Goal: Task Accomplishment & Management: Manage account settings

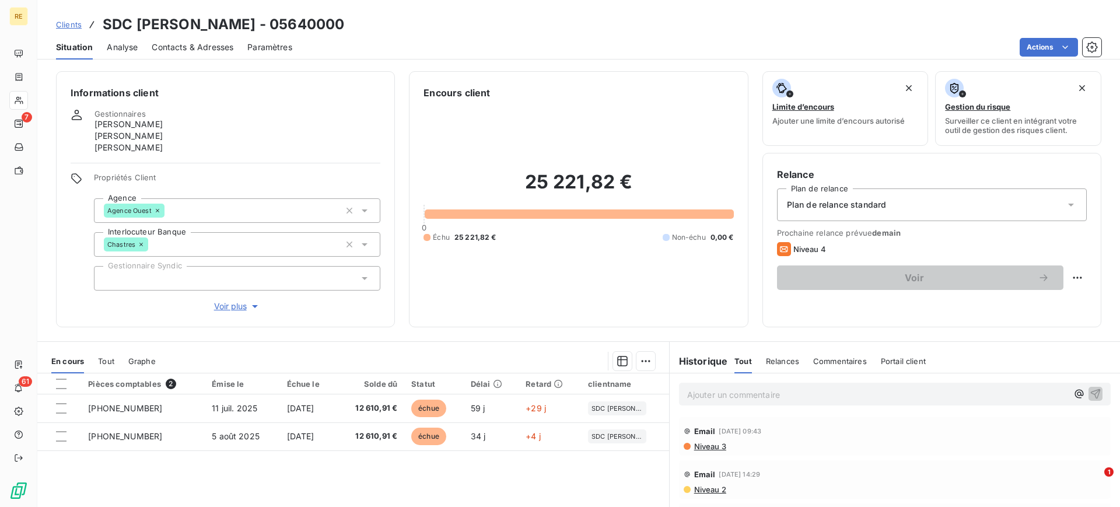
click at [62, 25] on span "Clients" at bounding box center [69, 24] width 26 height 9
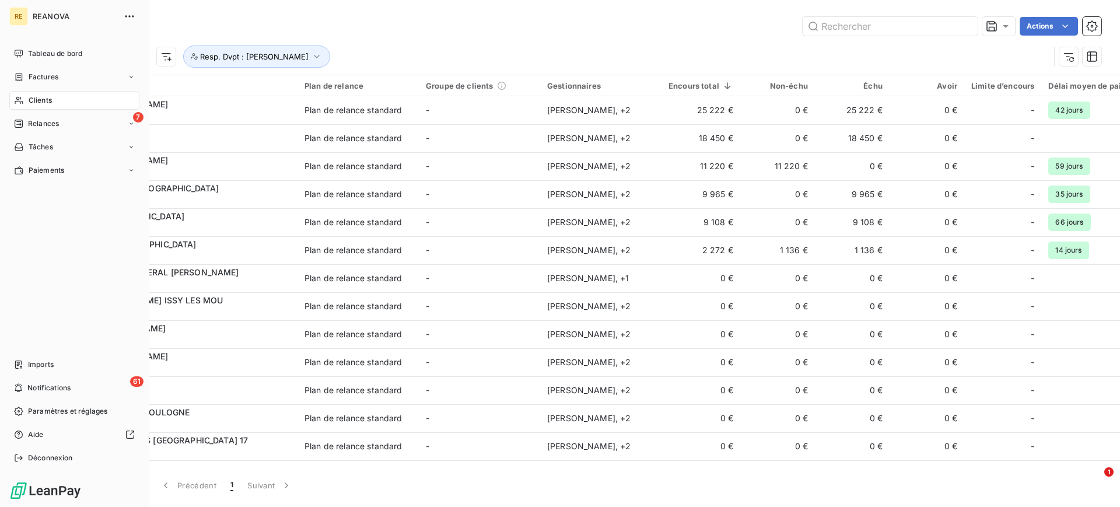
click at [43, 101] on span "Clients" at bounding box center [40, 100] width 23 height 10
click at [62, 74] on div "Factures" at bounding box center [74, 77] width 130 height 19
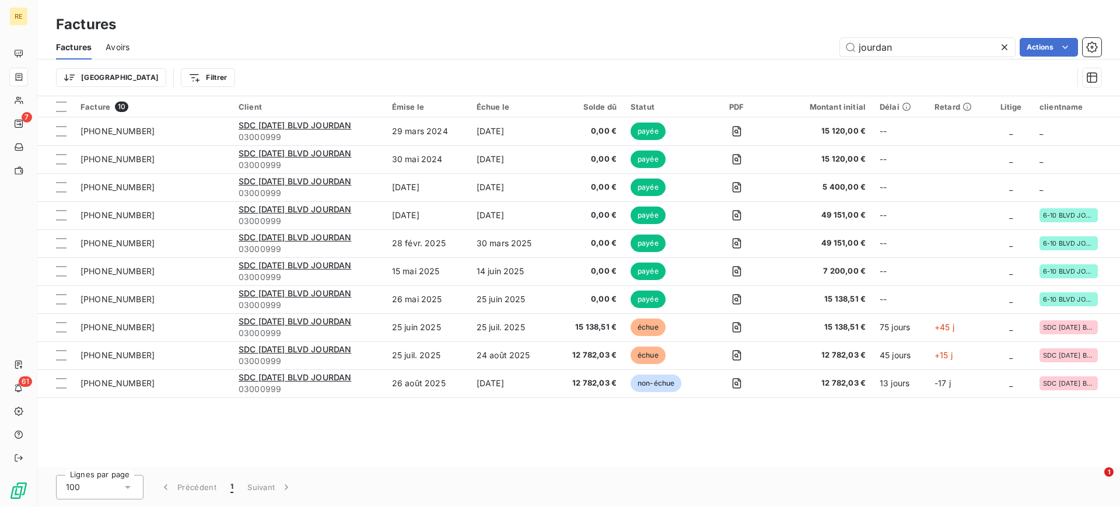
drag, startPoint x: 925, startPoint y: 43, endPoint x: 741, endPoint y: 42, distance: 183.7
click at [752, 41] on div "jourdan Actions" at bounding box center [622, 47] width 958 height 19
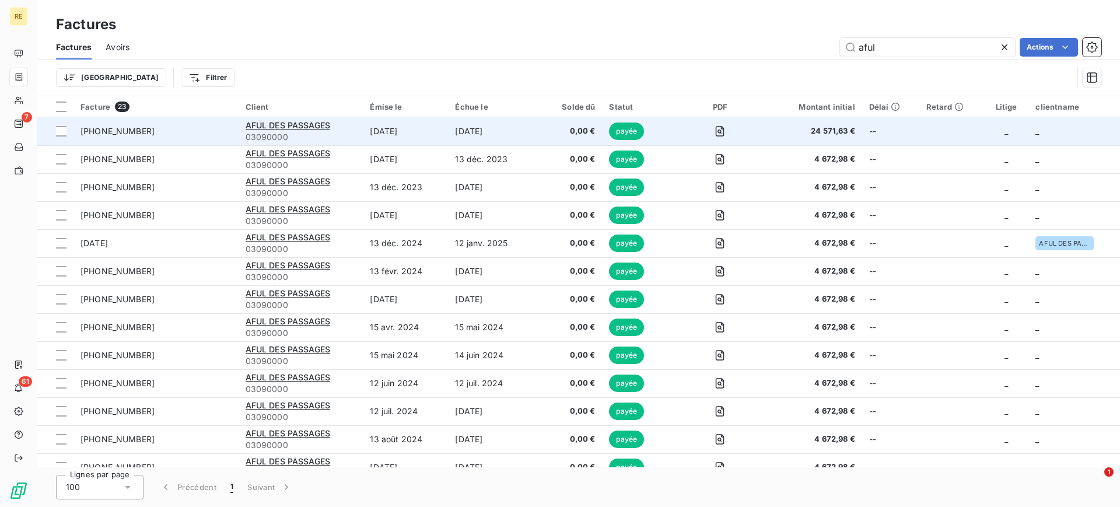
type input "aful"
click at [327, 131] on span "03090000" at bounding box center [301, 137] width 111 height 12
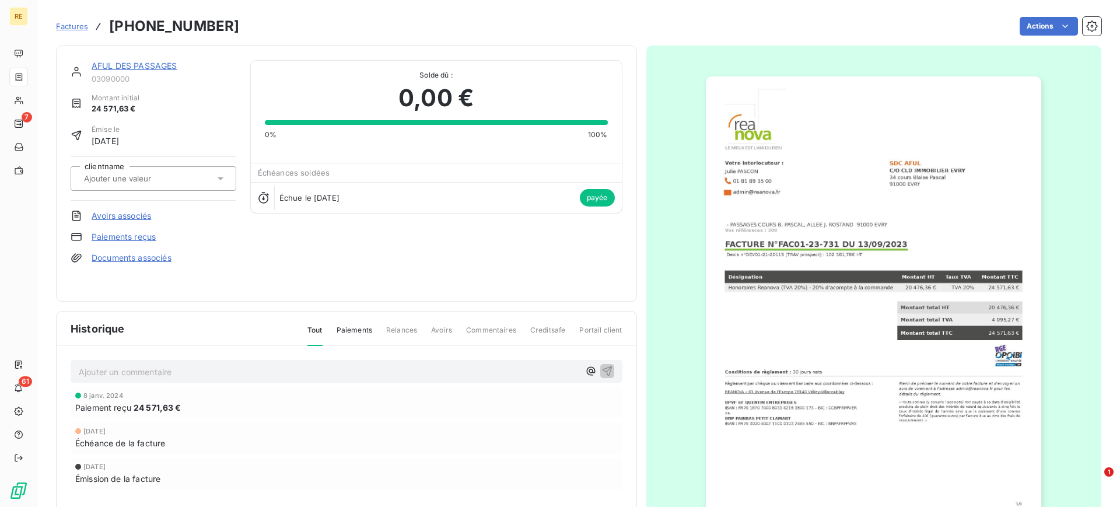
click at [169, 61] on link "AFUL DES PASSAGES" at bounding box center [135, 66] width 86 height 10
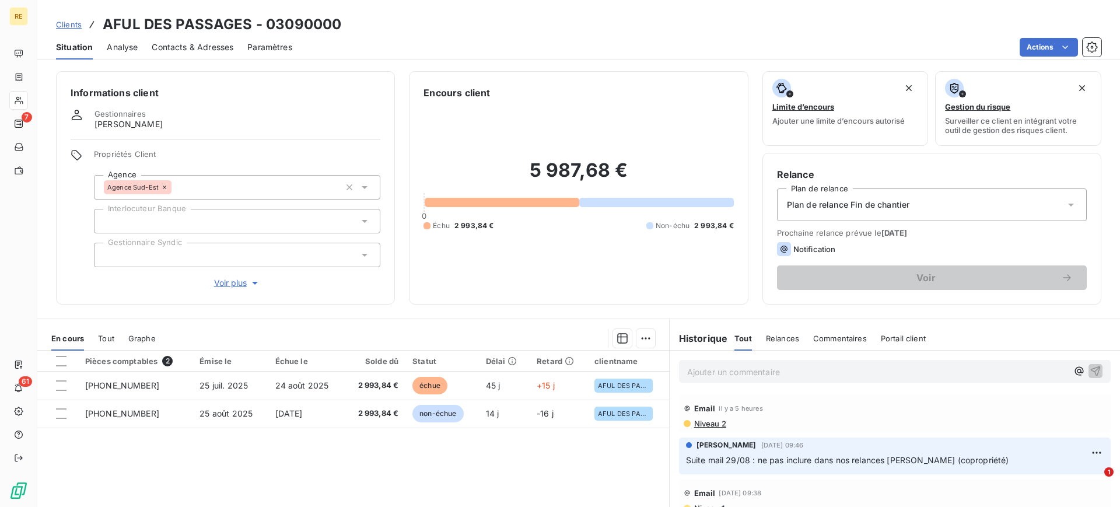
click at [116, 340] on div "En cours Tout Graphe" at bounding box center [353, 338] width 632 height 24
click at [107, 340] on span "Tout" at bounding box center [106, 338] width 16 height 9
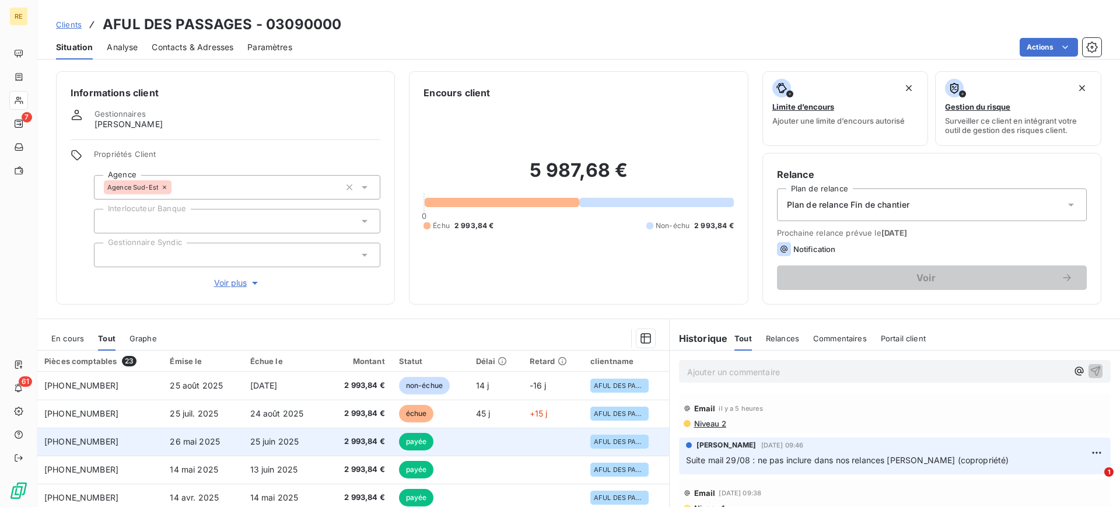
click at [330, 439] on span "2 993,84 €" at bounding box center [357, 442] width 55 height 12
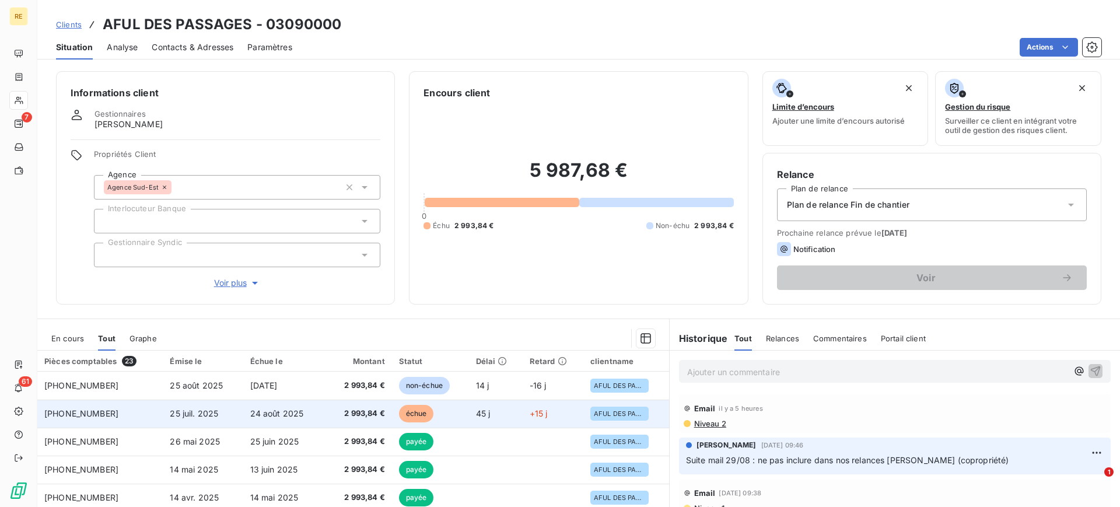
click at [279, 414] on span "24 août 2025" at bounding box center [277, 413] width 54 height 10
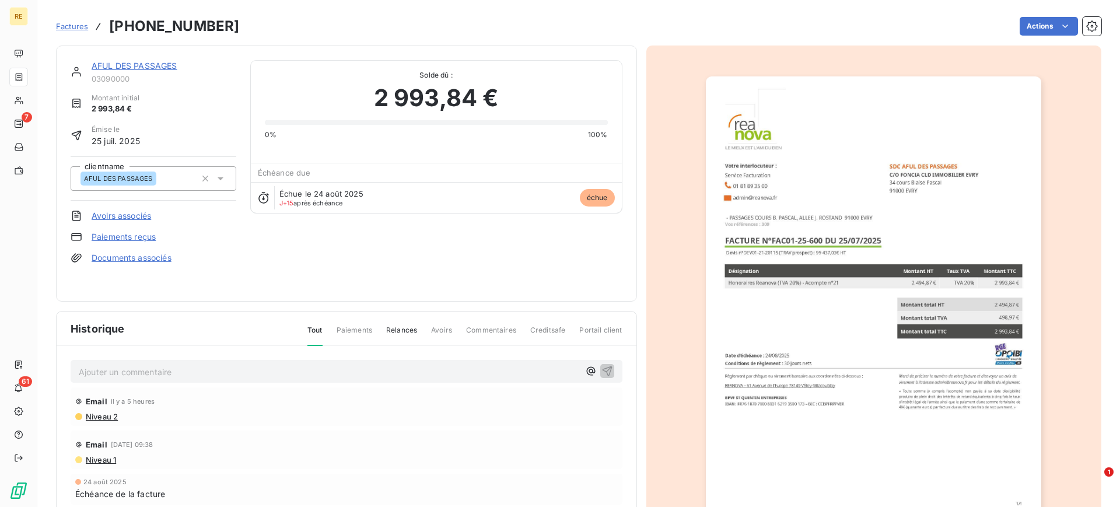
click at [70, 25] on span "Factures" at bounding box center [72, 26] width 32 height 9
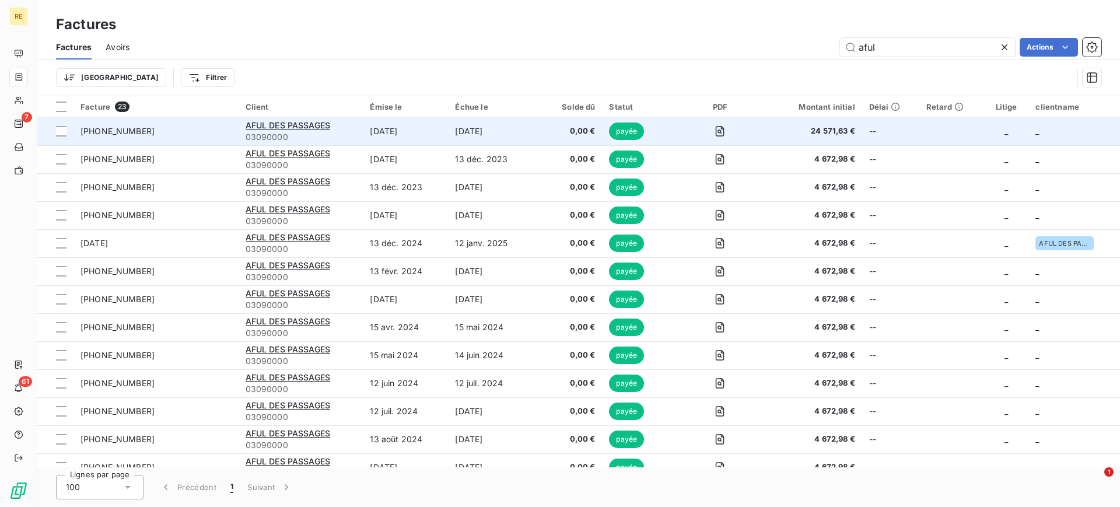
click at [285, 136] on span "03090000" at bounding box center [301, 137] width 111 height 12
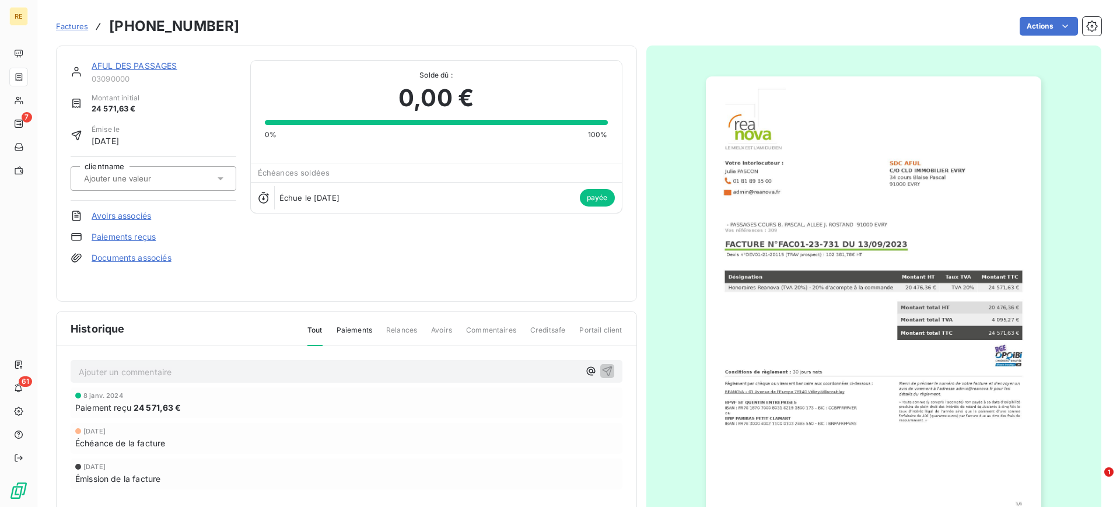
click at [75, 23] on span "Factures" at bounding box center [72, 26] width 32 height 9
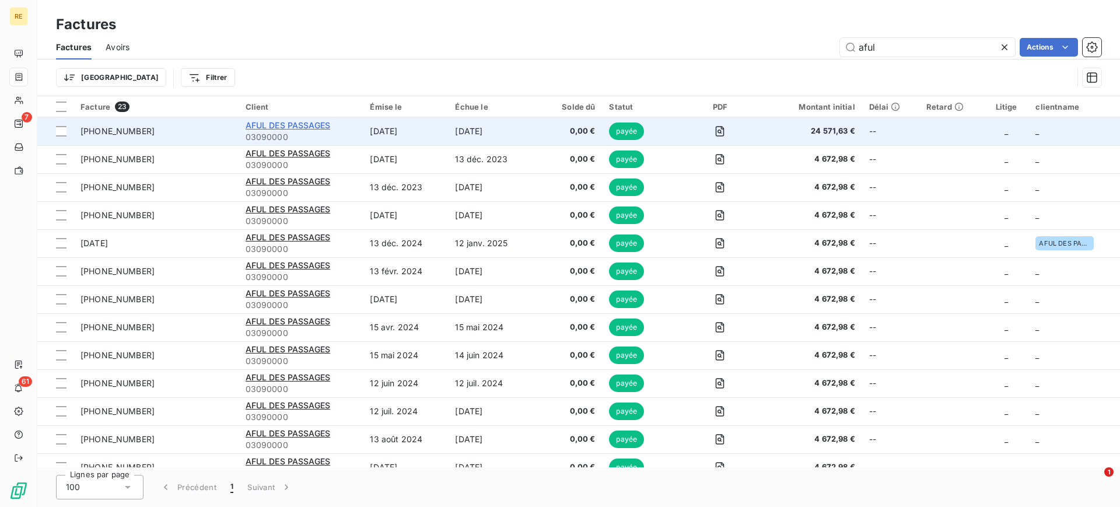
click at [279, 127] on span "AFUL DES PASSAGES" at bounding box center [288, 125] width 85 height 10
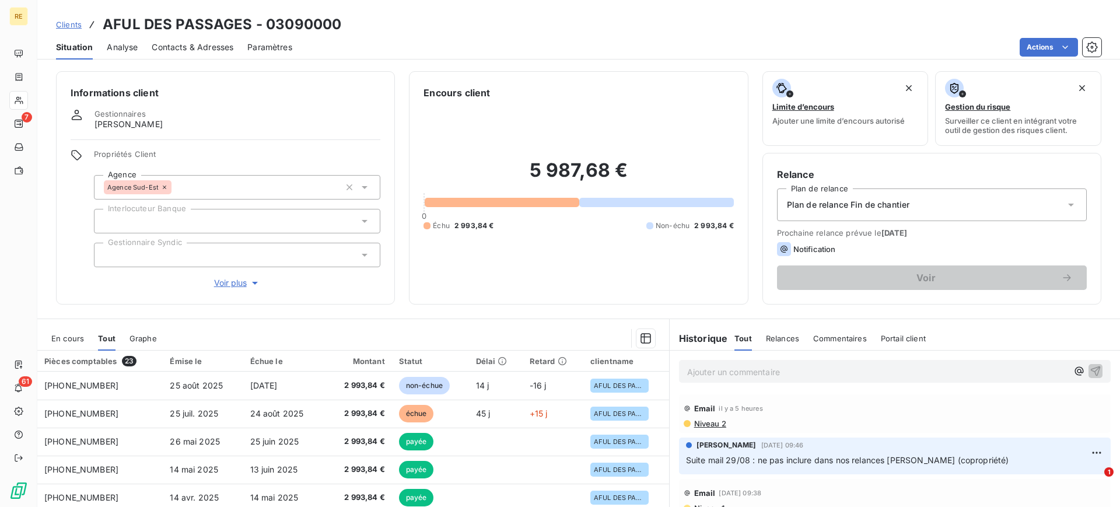
click at [67, 342] on span "En cours" at bounding box center [67, 338] width 33 height 9
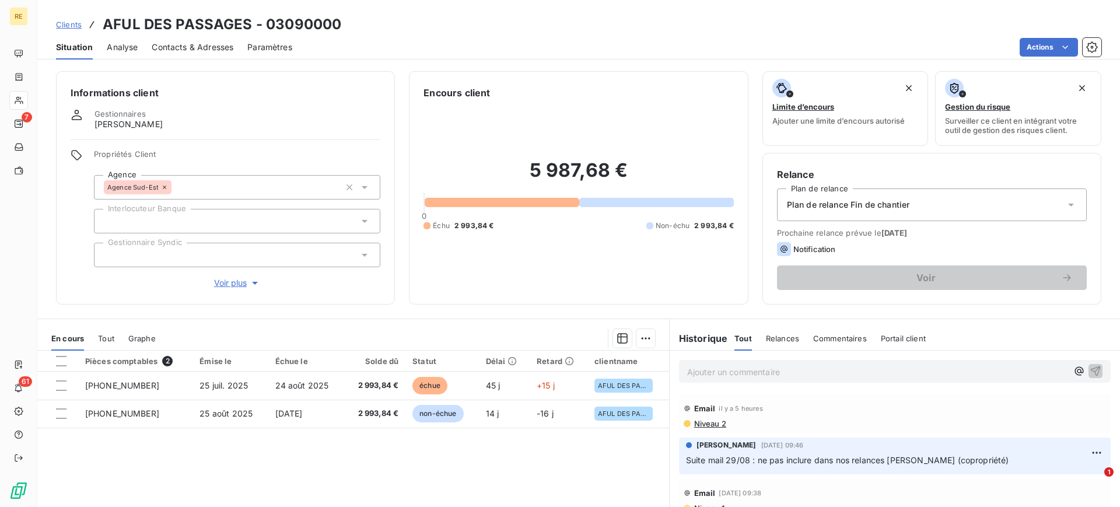
click at [125, 45] on span "Analyse" at bounding box center [122, 47] width 31 height 12
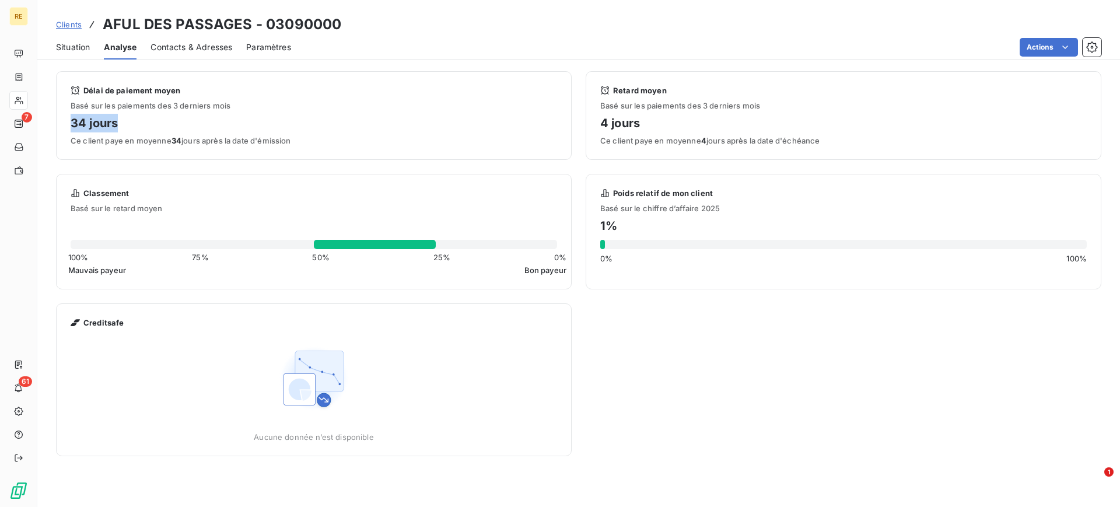
drag, startPoint x: 72, startPoint y: 119, endPoint x: 124, endPoint y: 120, distance: 52.5
click at [124, 120] on h4 "34 jours" at bounding box center [314, 123] width 486 height 19
click at [72, 51] on span "Situation" at bounding box center [73, 47] width 34 height 12
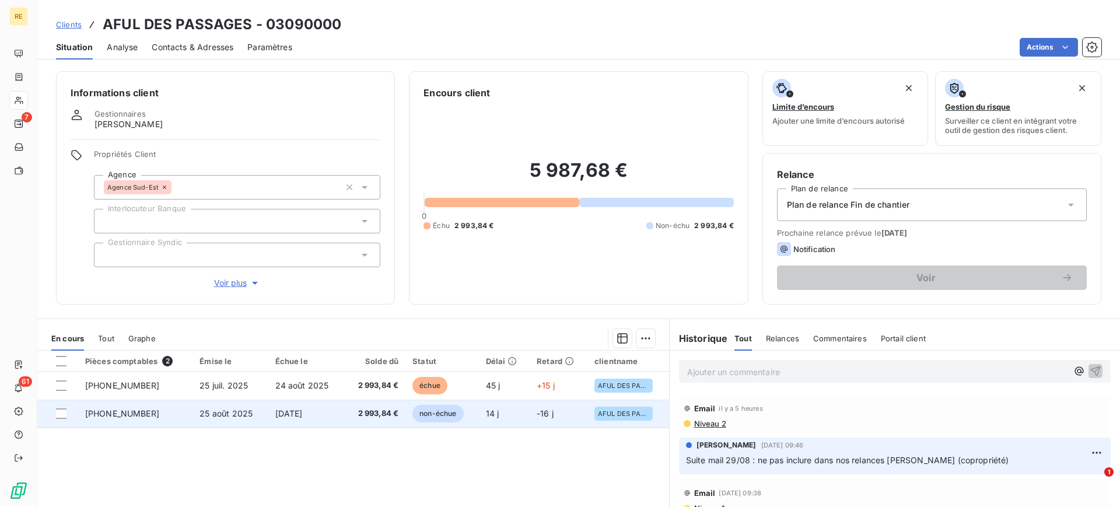
click at [370, 413] on span "2 993,84 €" at bounding box center [374, 414] width 47 height 12
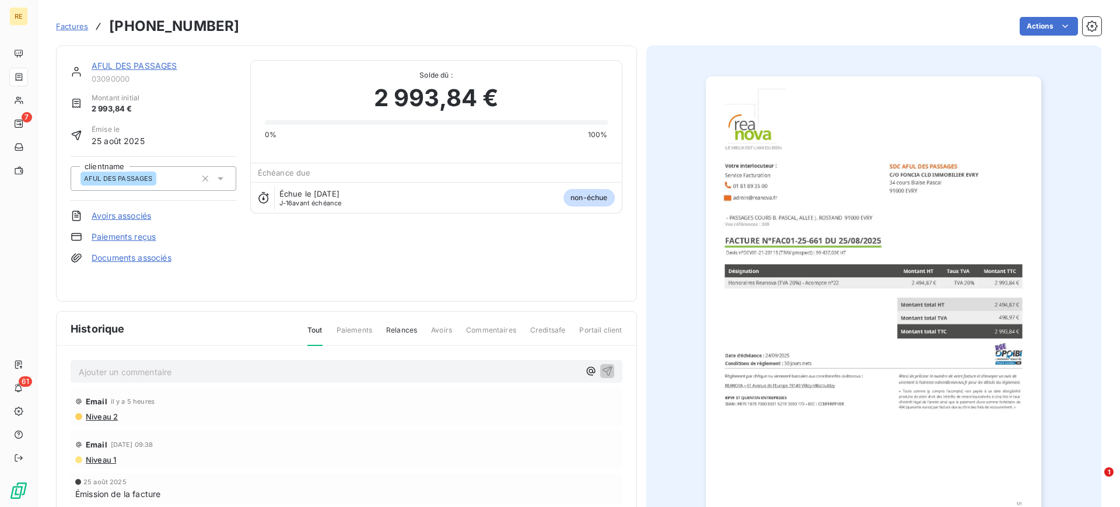
click at [82, 25] on span "Factures" at bounding box center [72, 26] width 32 height 9
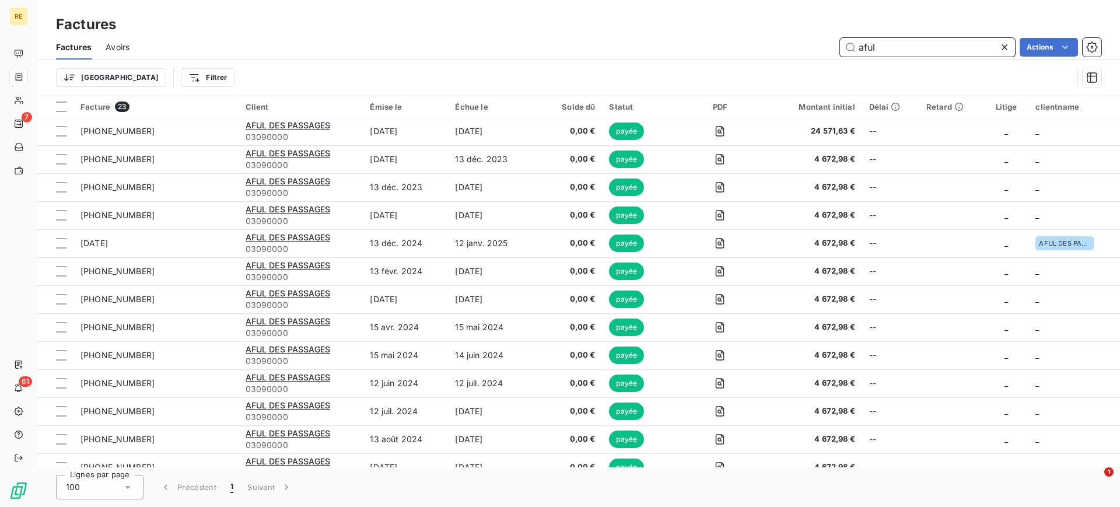
drag, startPoint x: 870, startPoint y: 49, endPoint x: 812, endPoint y: 48, distance: 57.2
click at [812, 48] on div "aful Actions" at bounding box center [622, 47] width 958 height 19
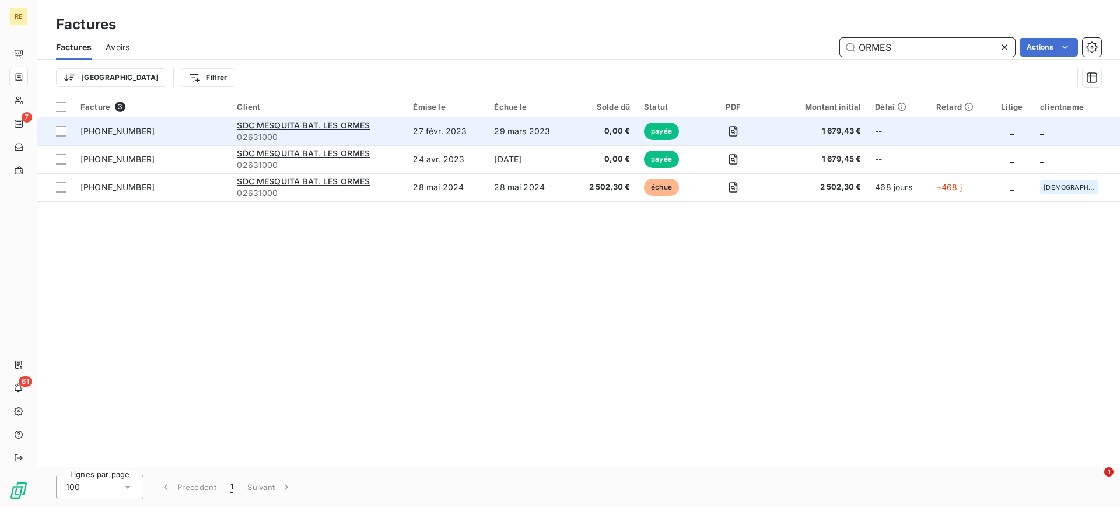
type input "ORMES"
click at [314, 131] on span "02631000" at bounding box center [318, 137] width 162 height 12
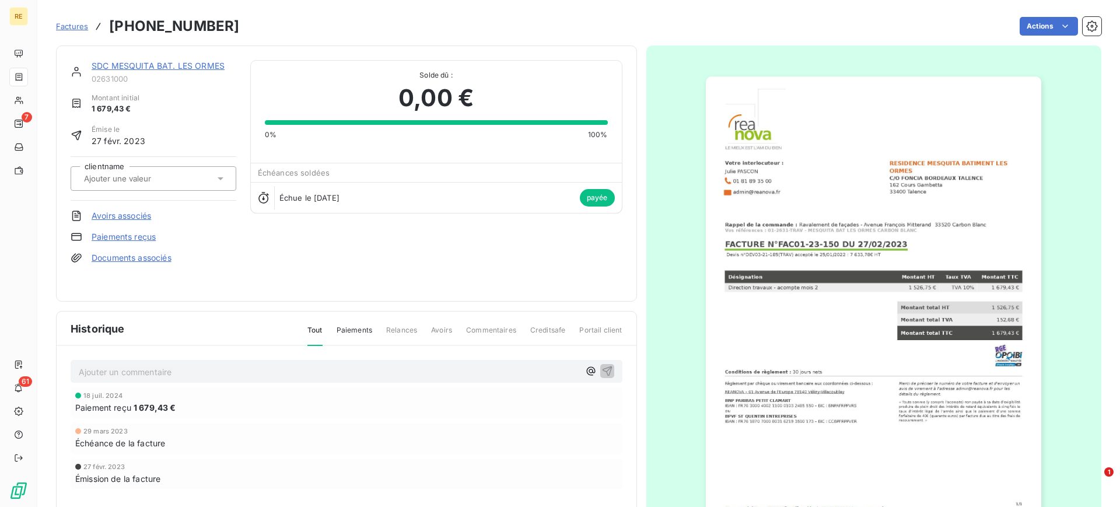
click at [69, 25] on span "Factures" at bounding box center [72, 26] width 32 height 9
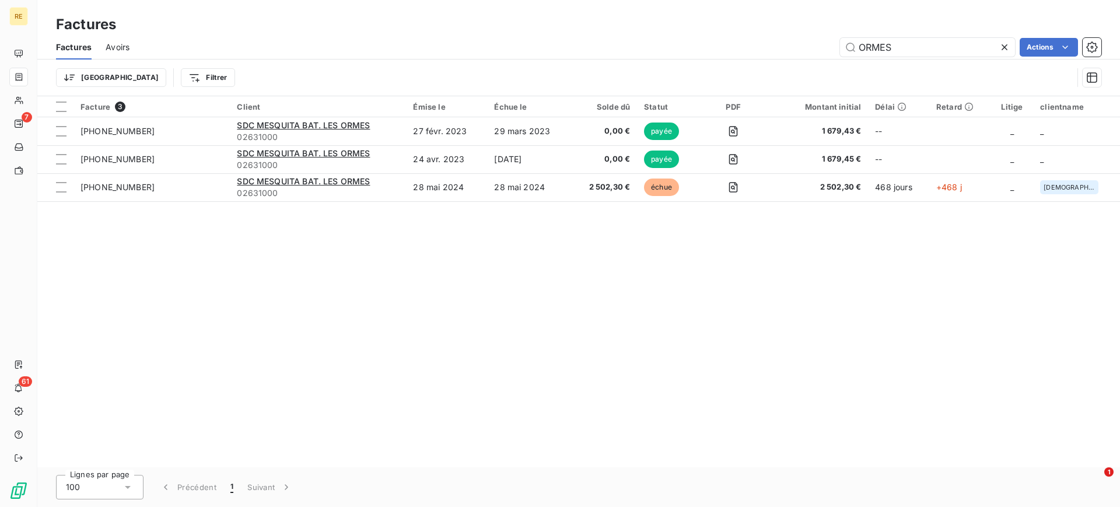
drag, startPoint x: 902, startPoint y: 47, endPoint x: 797, endPoint y: 50, distance: 105.0
click at [795, 33] on div "Factures Factures Avoirs ORMES Actions Trier Filtrer" at bounding box center [578, 48] width 1082 height 96
type input "LES ORMES"
drag, startPoint x: 930, startPoint y: 50, endPoint x: 598, endPoint y: 70, distance: 333.0
click at [601, 40] on div "LES ORMES Actions" at bounding box center [622, 47] width 958 height 19
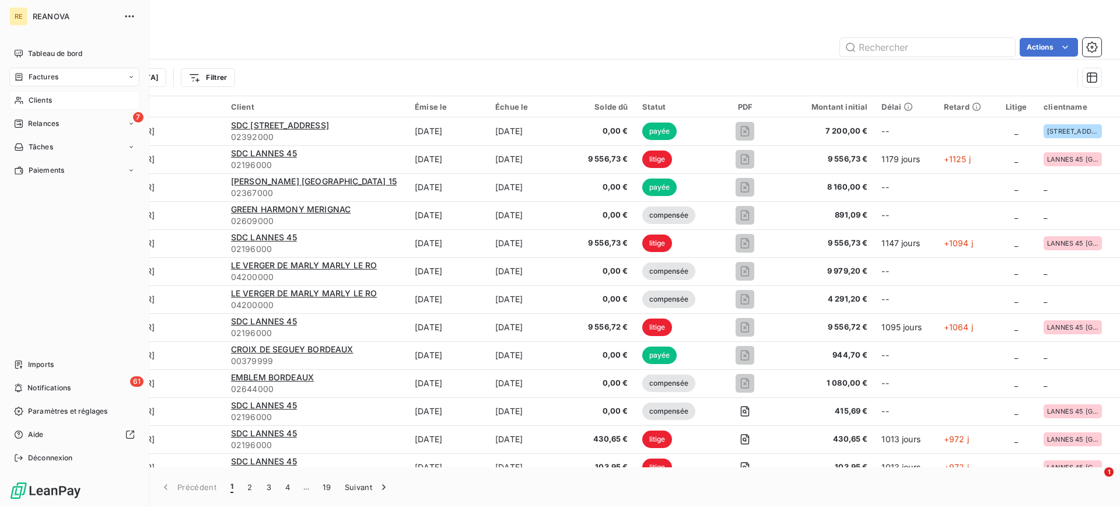
click at [55, 106] on div "Clients" at bounding box center [74, 100] width 130 height 19
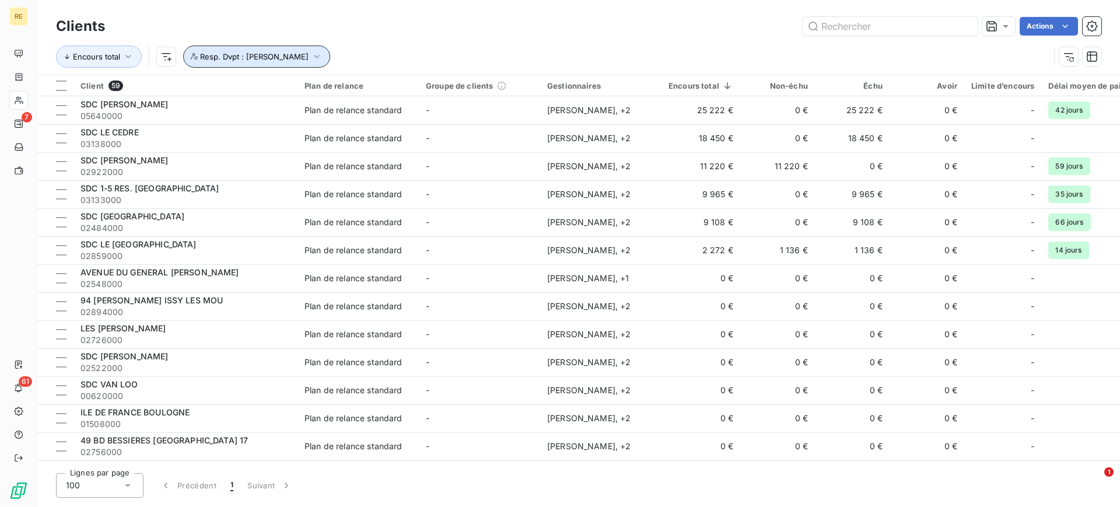
click at [290, 48] on button "Resp. Dvpt : [PERSON_NAME]" at bounding box center [256, 56] width 147 height 22
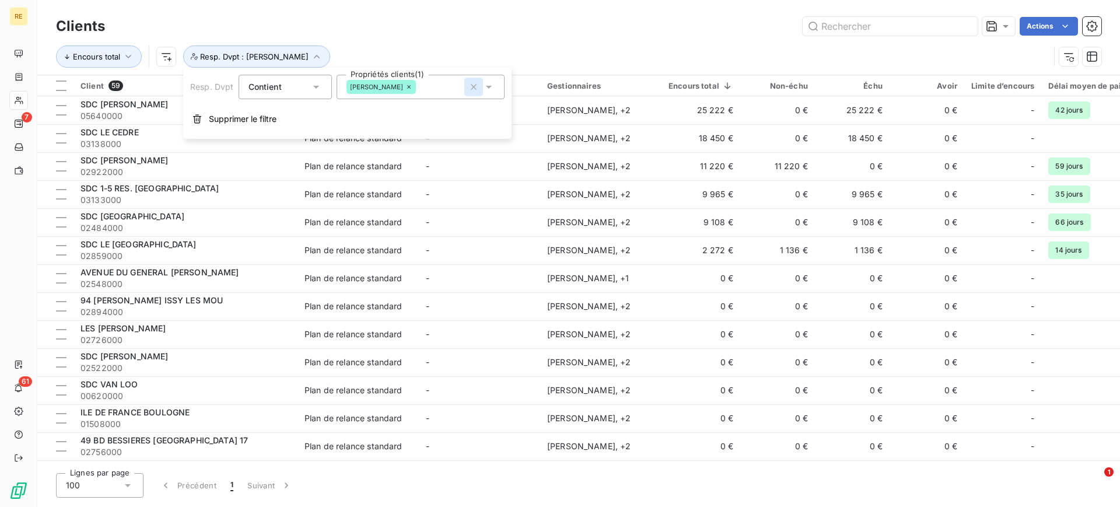
click at [471, 85] on icon "button" at bounding box center [474, 87] width 6 height 6
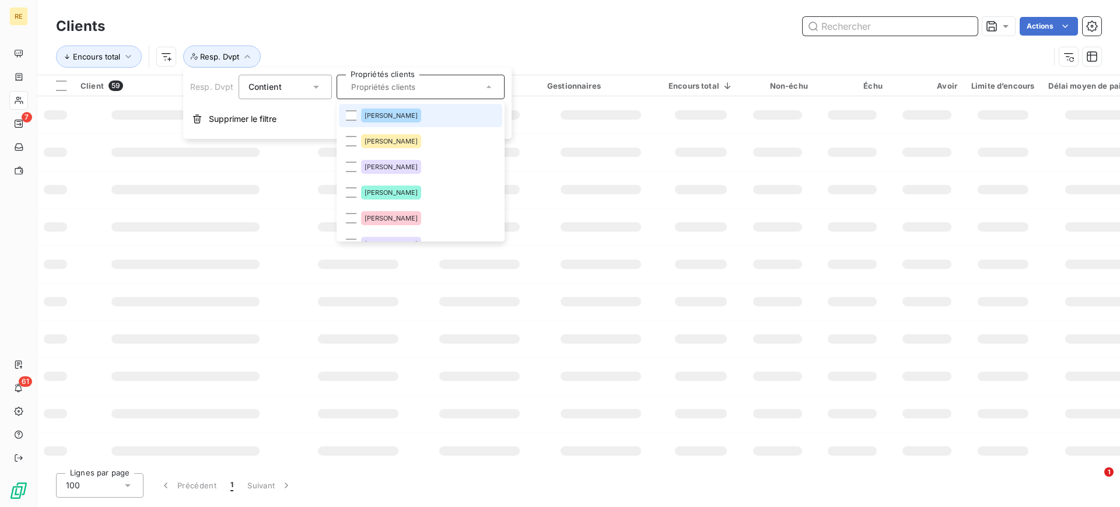
click at [844, 27] on input "text" at bounding box center [889, 26] width 175 height 19
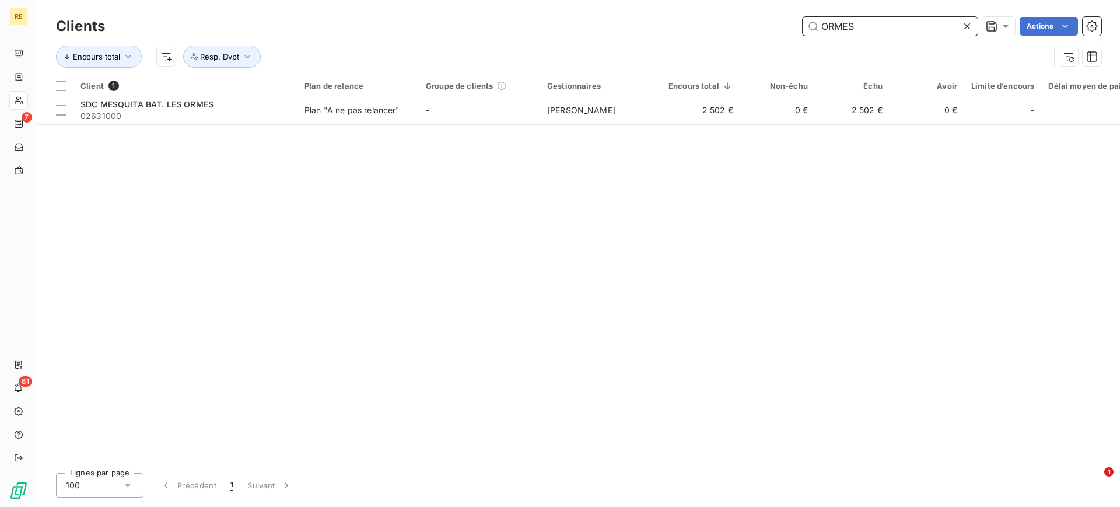
type input "ORMES"
click at [967, 28] on icon at bounding box center [967, 26] width 12 height 12
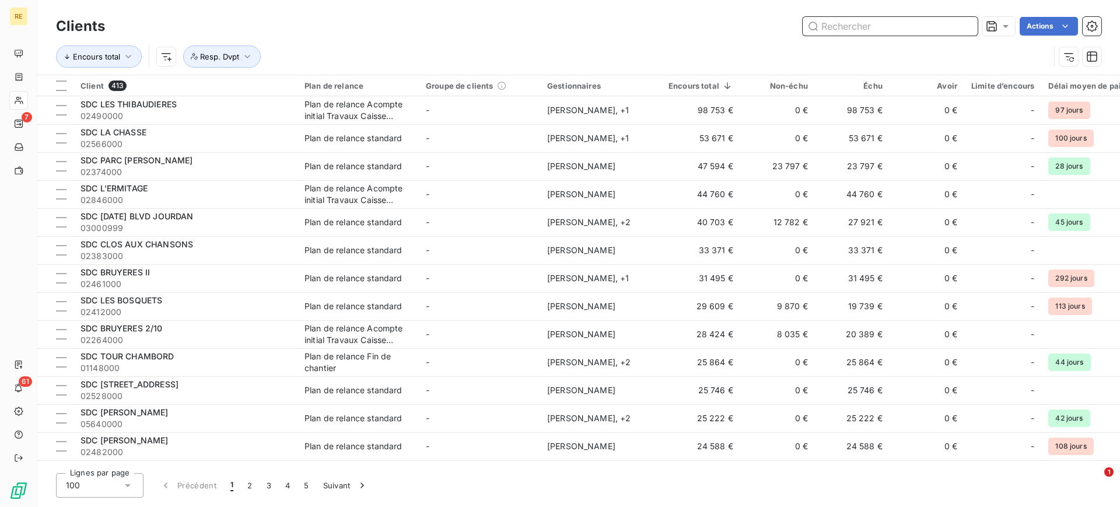
click at [823, 31] on input "text" at bounding box center [889, 26] width 175 height 19
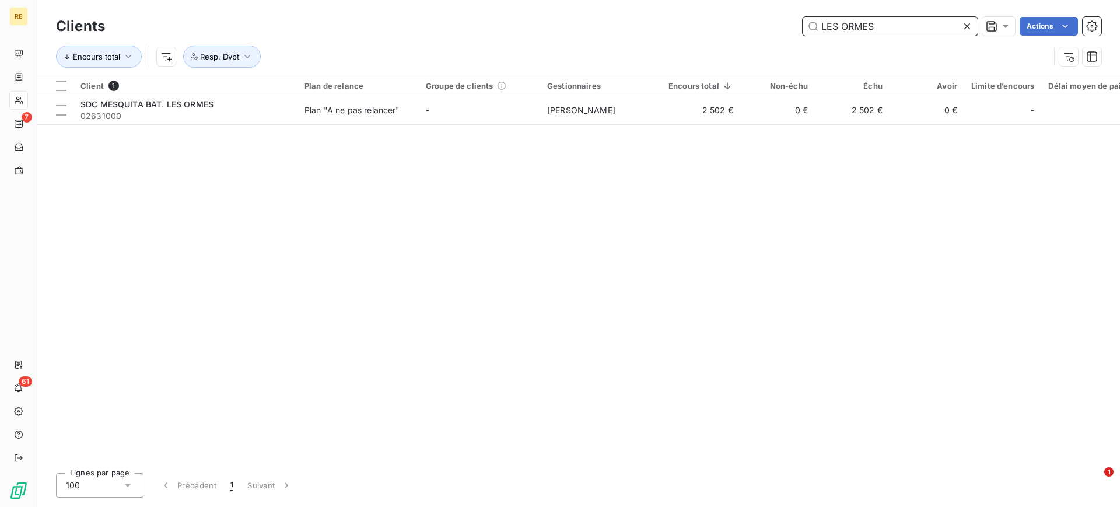
type input "LES ORMES"
click at [962, 26] on icon at bounding box center [967, 26] width 12 height 12
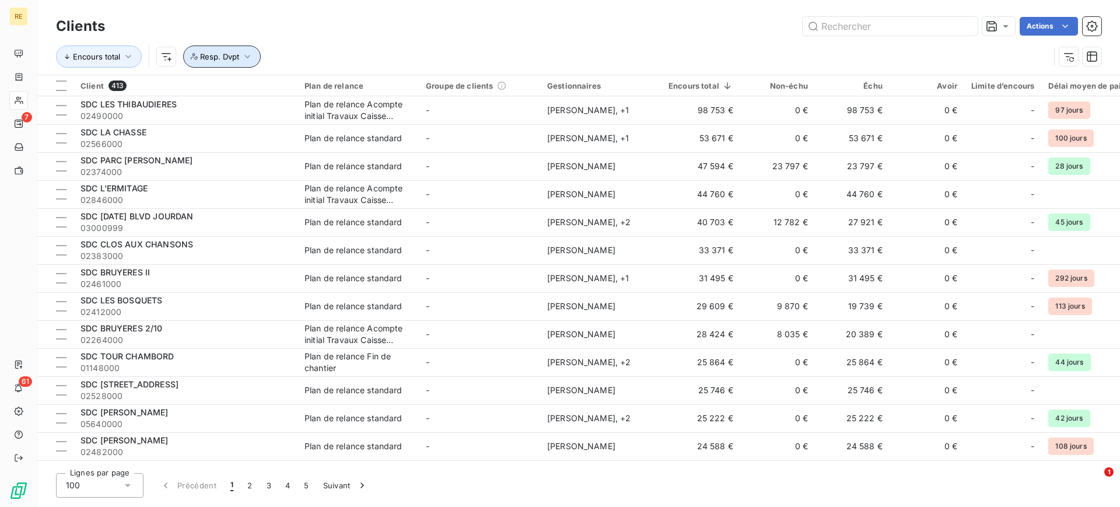
click at [243, 58] on icon "button" at bounding box center [247, 57] width 12 height 12
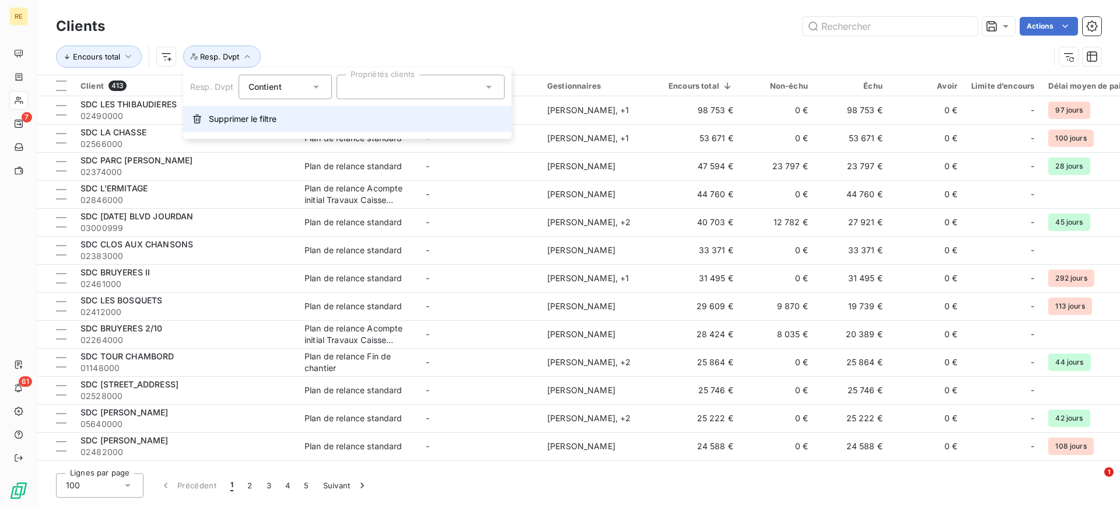
click at [195, 120] on icon "button" at bounding box center [196, 118] width 9 height 9
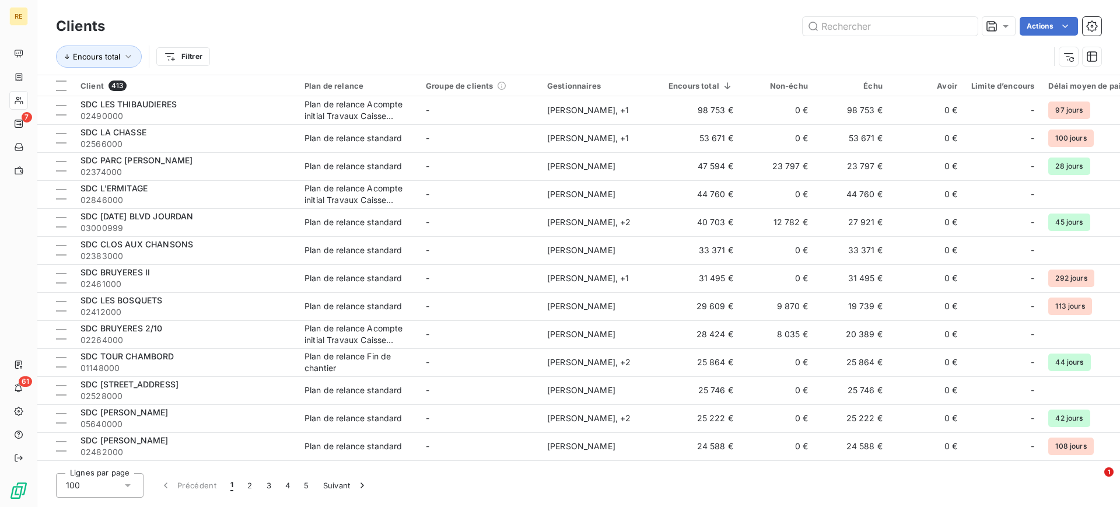
click at [289, 51] on div "Encours total Filtrer" at bounding box center [552, 56] width 993 height 22
click at [902, 43] on div "Encours total Filtrer" at bounding box center [578, 56] width 1045 height 36
click at [898, 26] on input "text" at bounding box center [889, 26] width 175 height 19
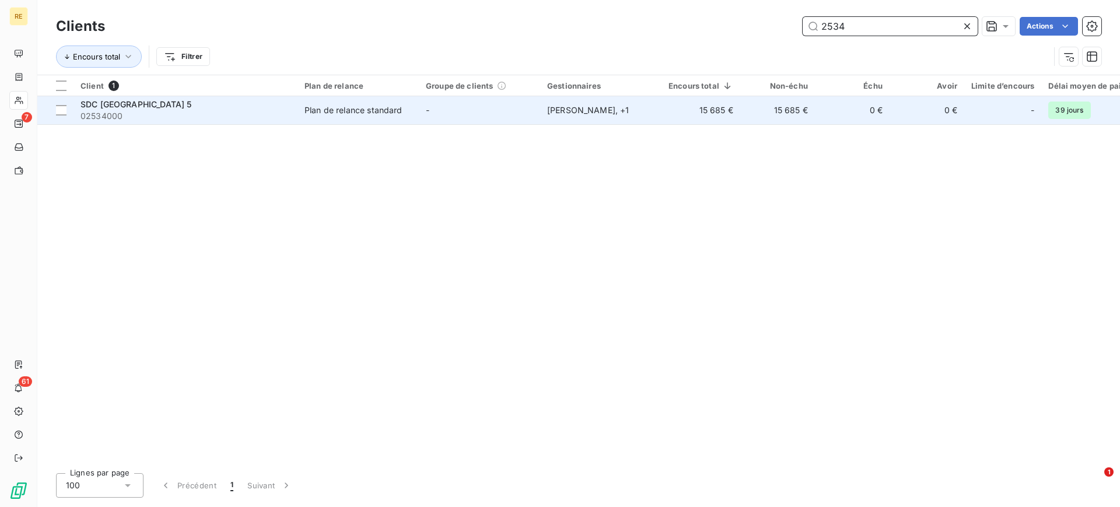
type input "2534"
click at [229, 107] on div "SDC [GEOGRAPHIC_DATA] 5" at bounding box center [185, 105] width 210 height 12
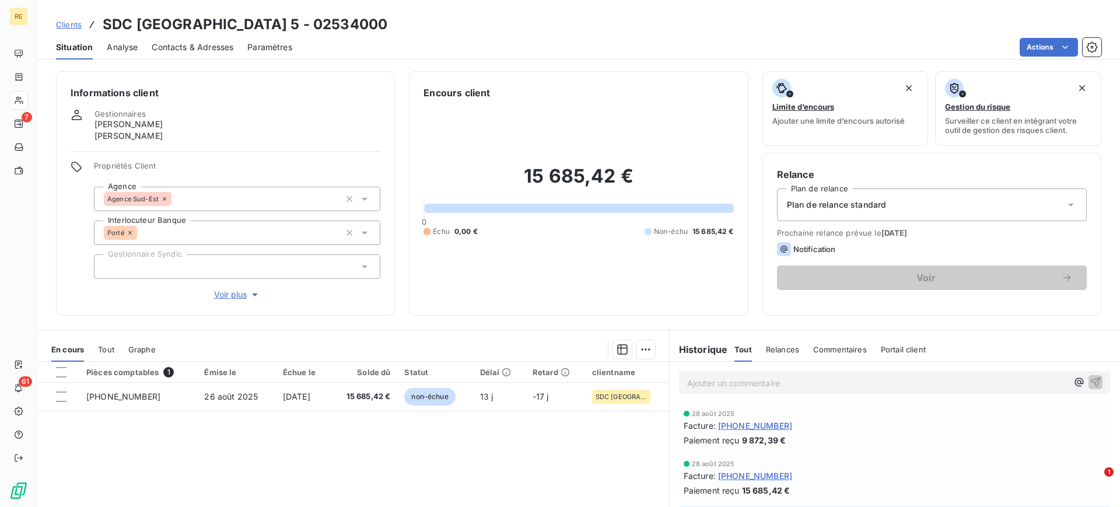
click at [106, 346] on span "Tout" at bounding box center [106, 349] width 16 height 9
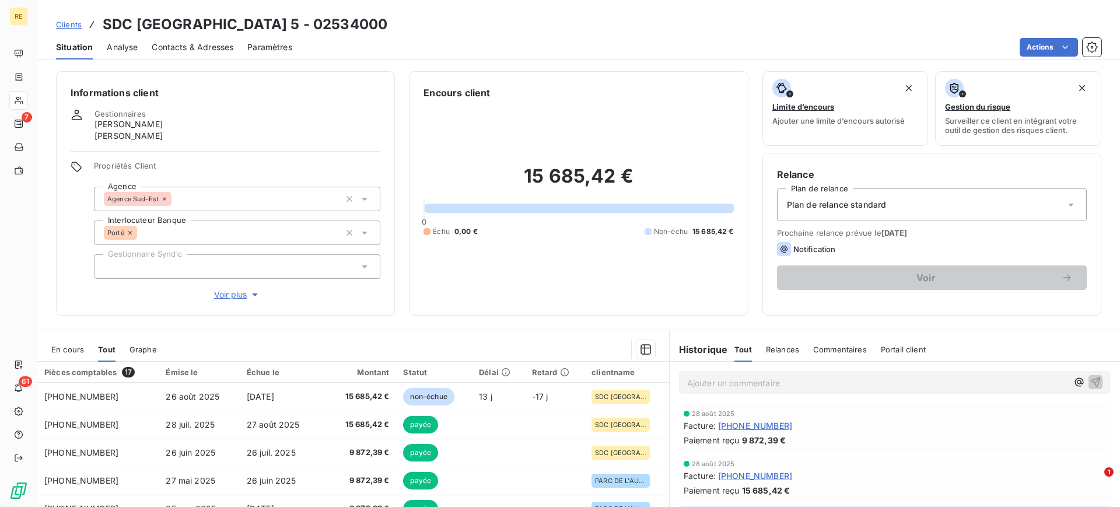
click at [64, 347] on span "En cours" at bounding box center [67, 349] width 33 height 9
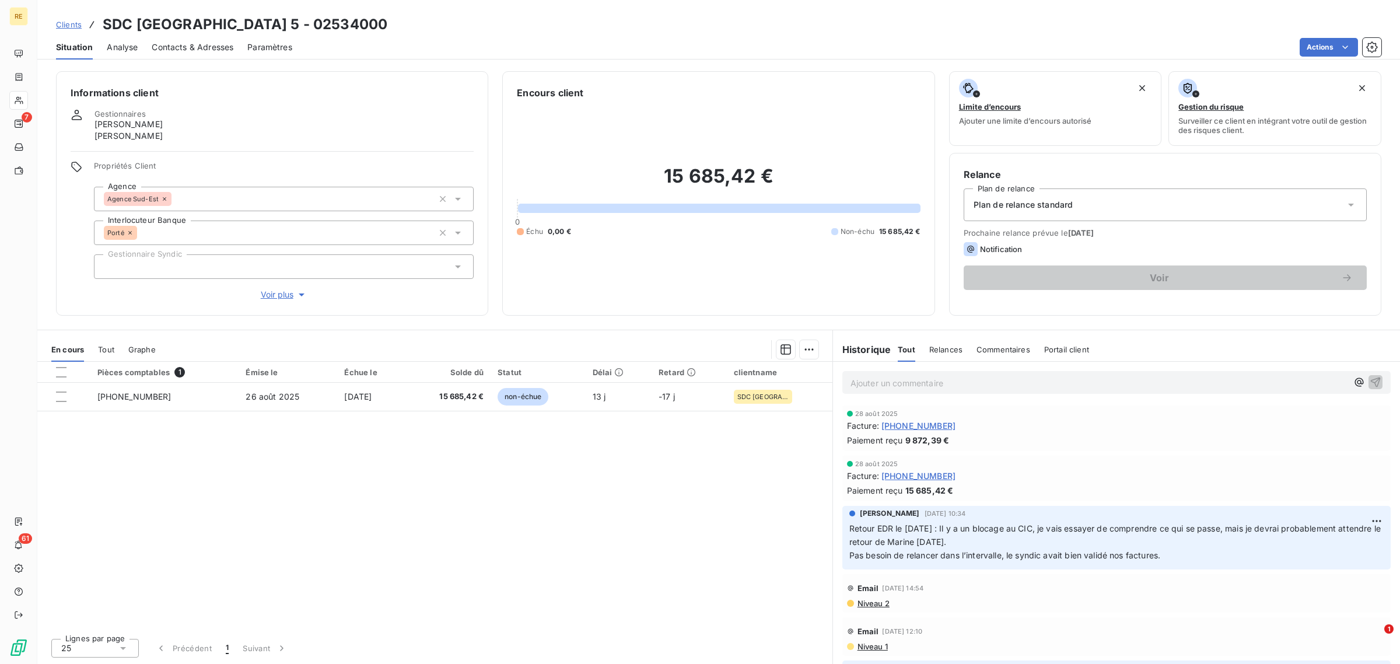
click at [72, 26] on span "Clients" at bounding box center [69, 24] width 26 height 9
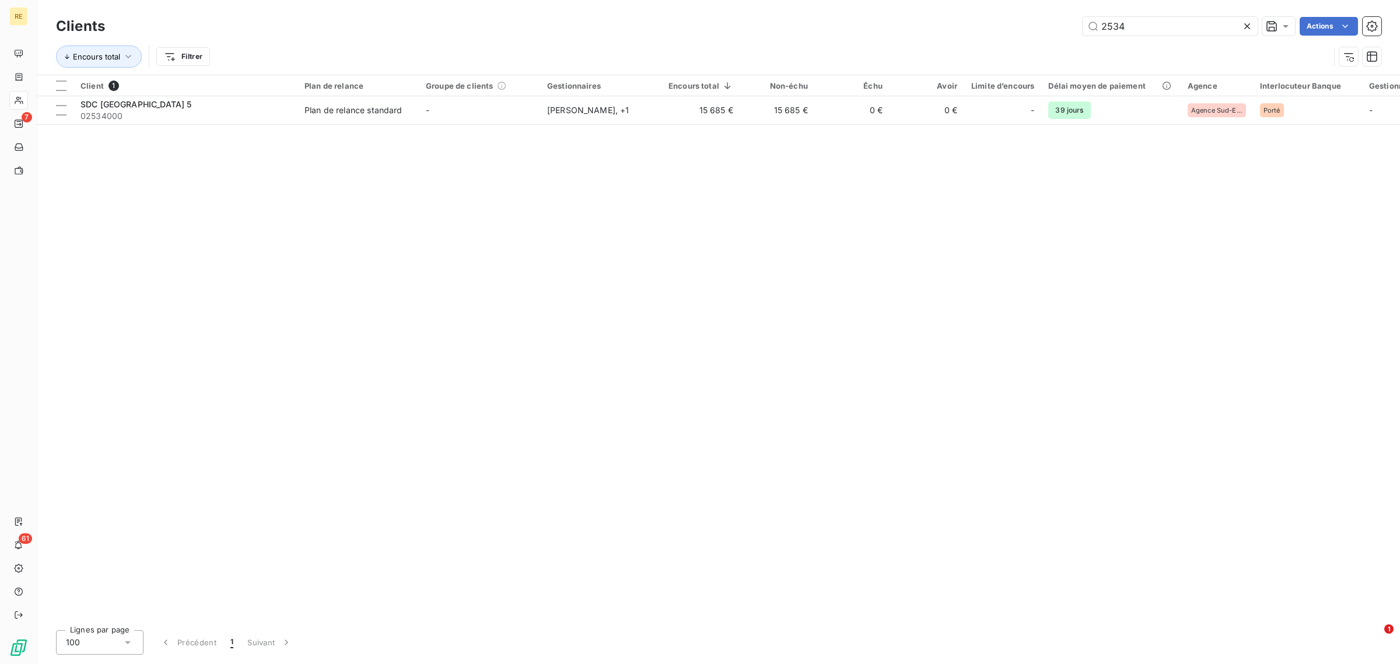
click at [1119, 28] on icon at bounding box center [1247, 26] width 6 height 6
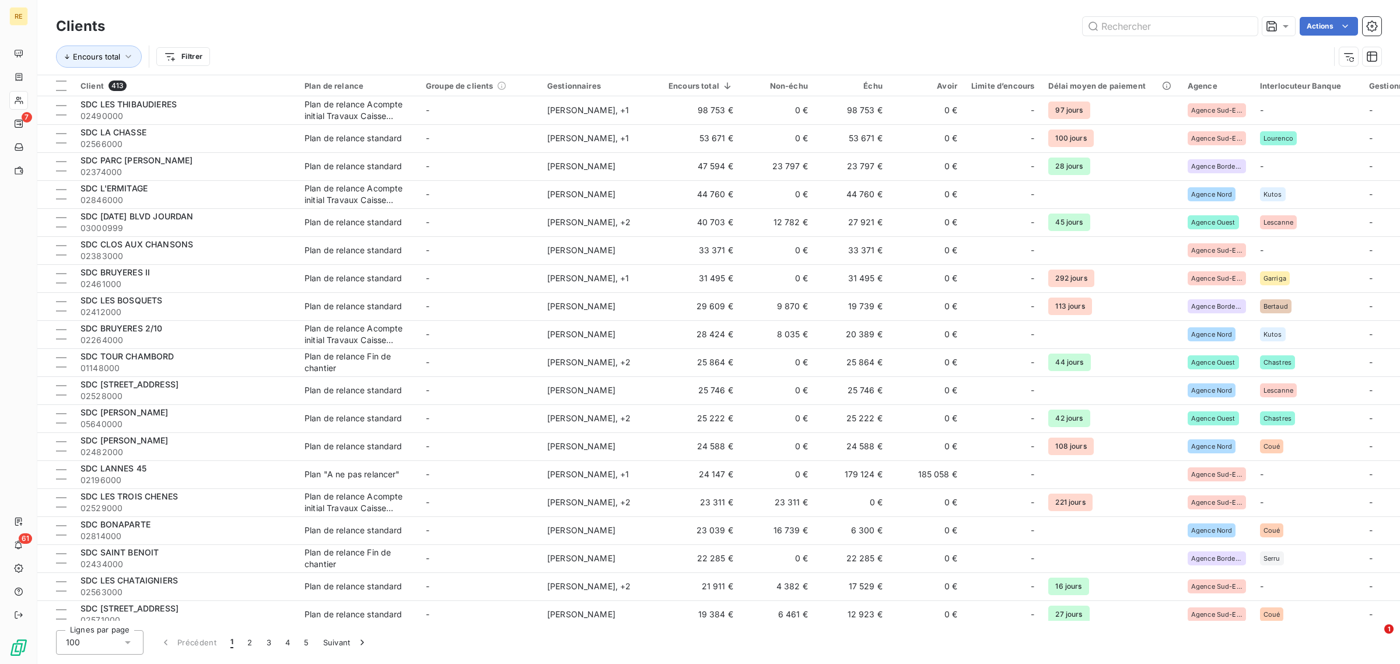
click at [1119, 36] on div "Clients Actions" at bounding box center [718, 26] width 1325 height 24
click at [1119, 32] on input "text" at bounding box center [1169, 26] width 175 height 19
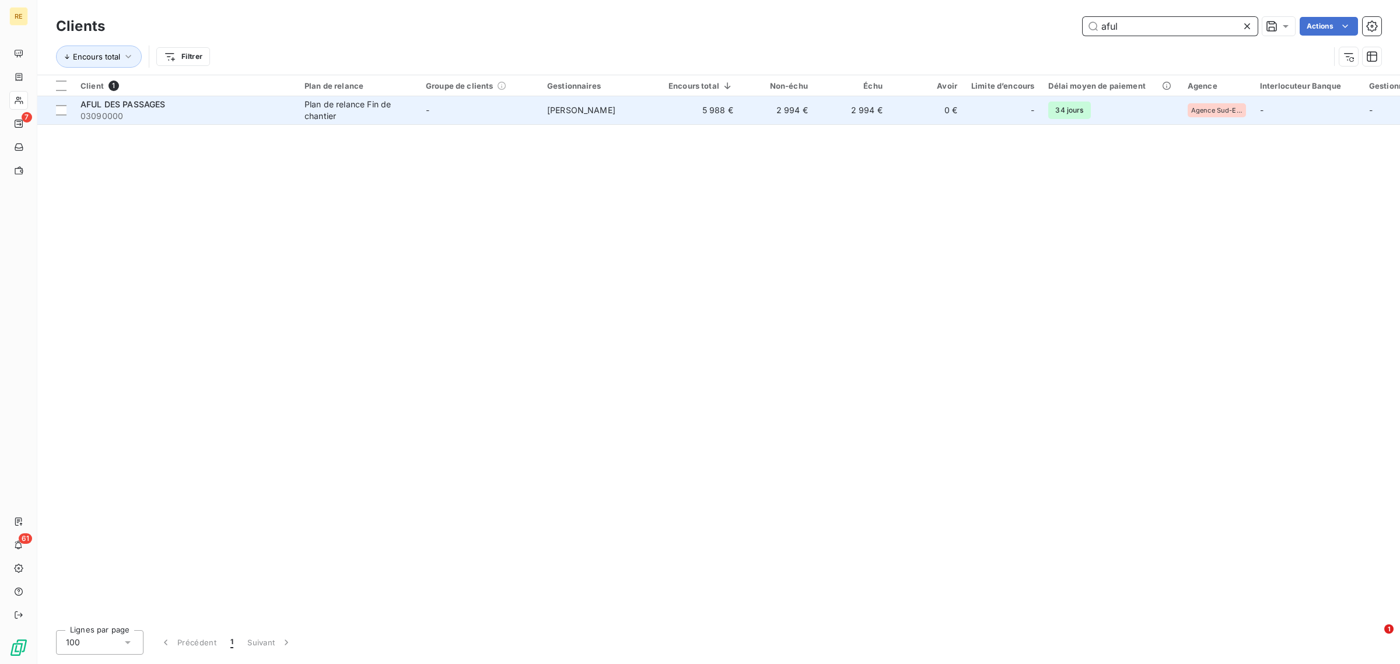
type input "aful"
click at [514, 109] on td "-" at bounding box center [479, 110] width 121 height 28
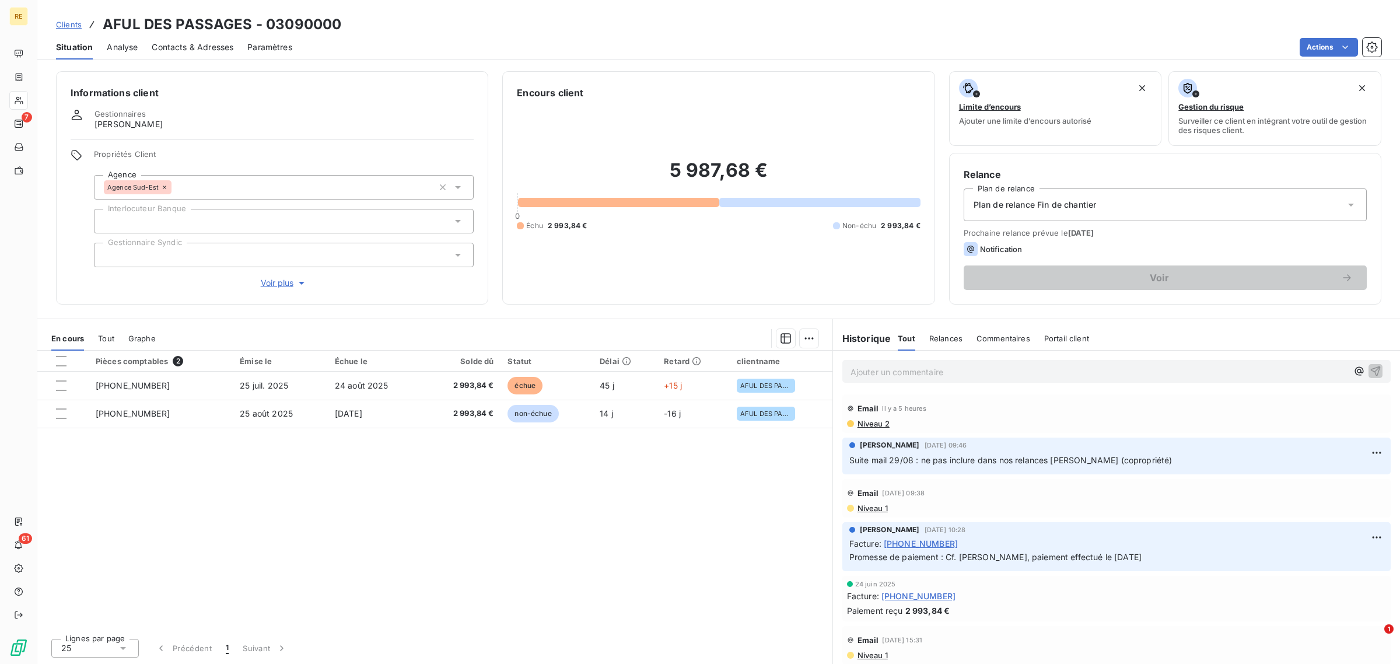
click at [281, 276] on button "Voir plus" at bounding box center [284, 282] width 380 height 13
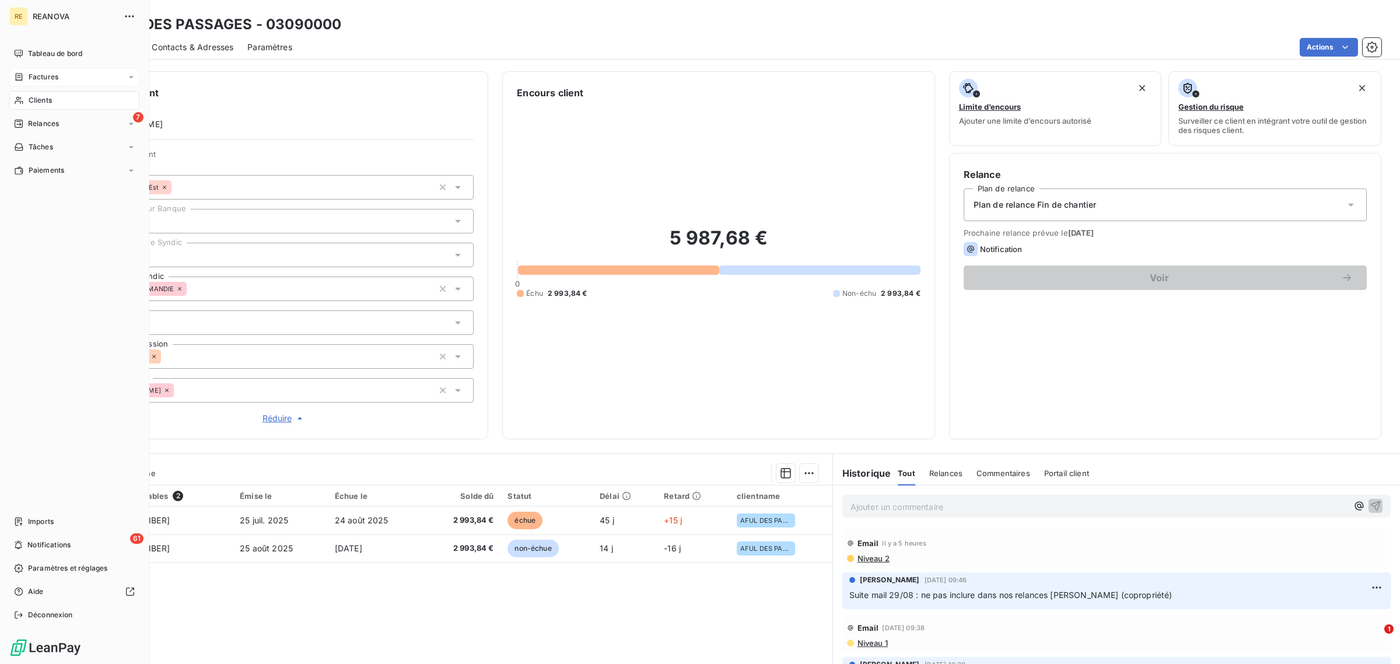
click at [41, 76] on span "Factures" at bounding box center [44, 77] width 30 height 10
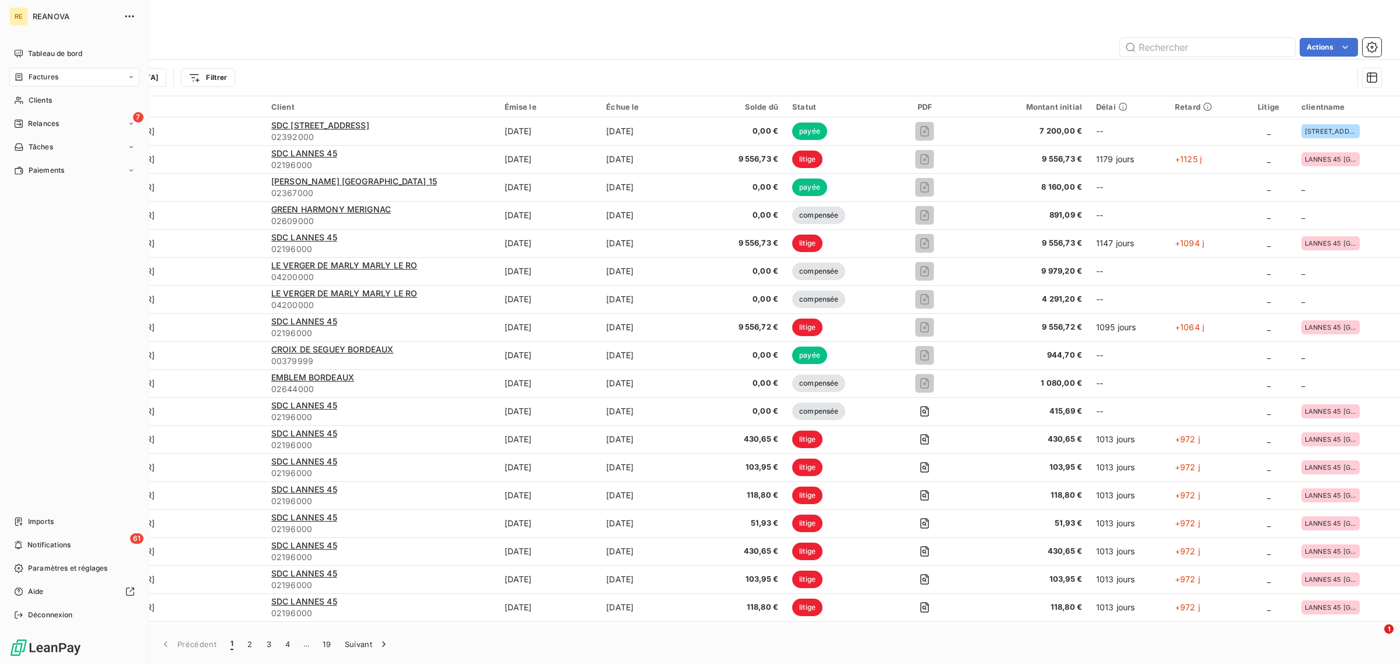
click at [47, 73] on span "Factures" at bounding box center [44, 77] width 30 height 10
click at [68, 78] on div "Factures" at bounding box center [74, 77] width 130 height 19
click at [64, 73] on div "Factures" at bounding box center [74, 77] width 130 height 19
click at [63, 124] on div "Avoirs" at bounding box center [81, 123] width 116 height 19
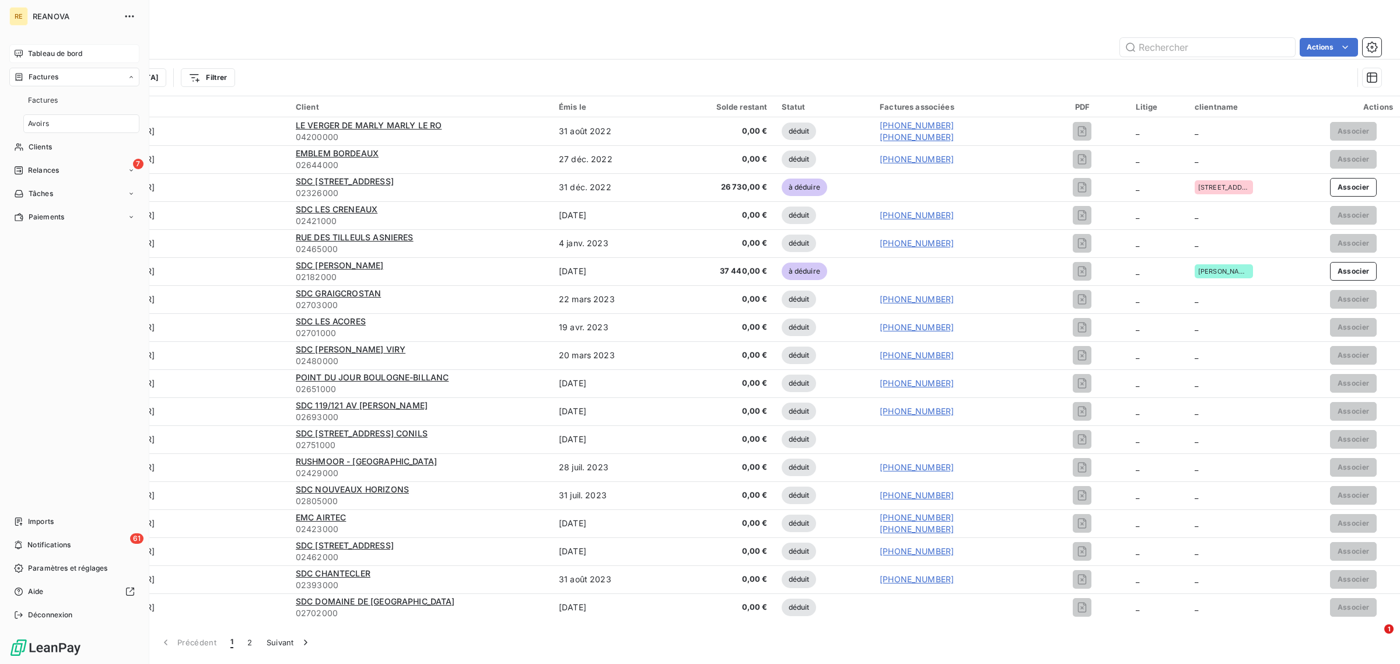
click at [62, 56] on span "Tableau de bord" at bounding box center [55, 53] width 54 height 10
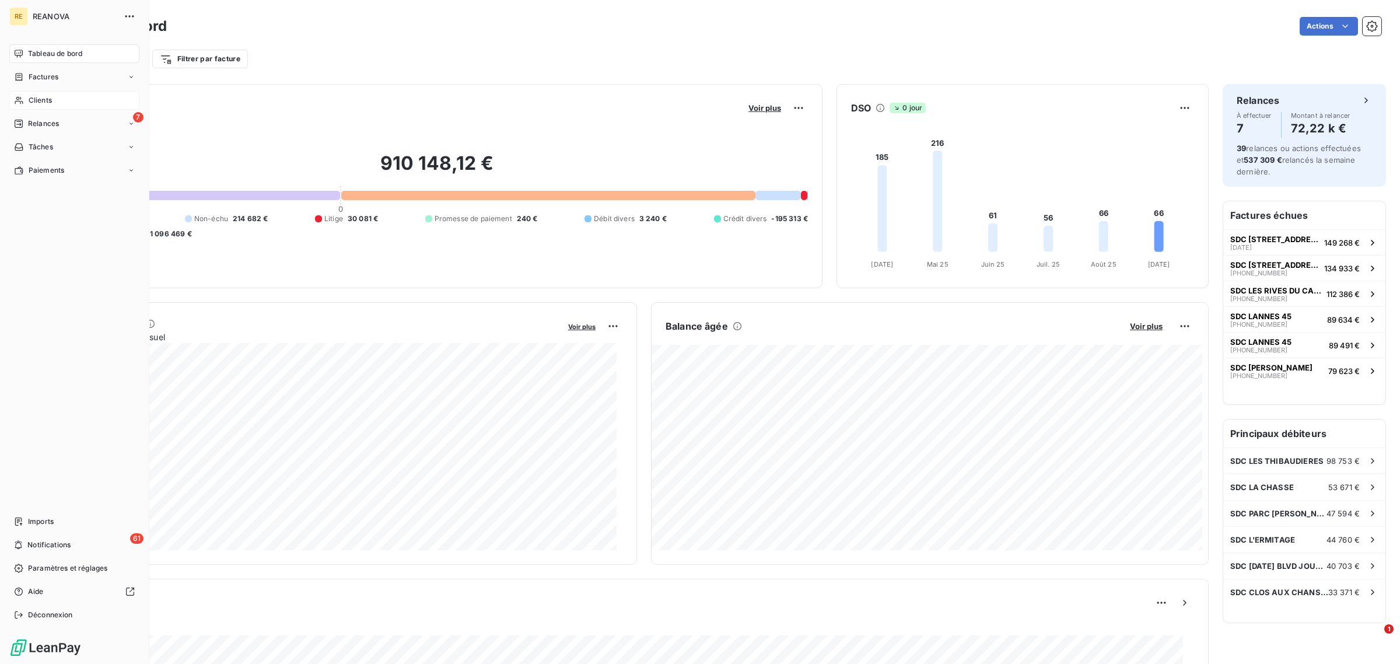
click at [66, 97] on div "Clients" at bounding box center [74, 100] width 130 height 19
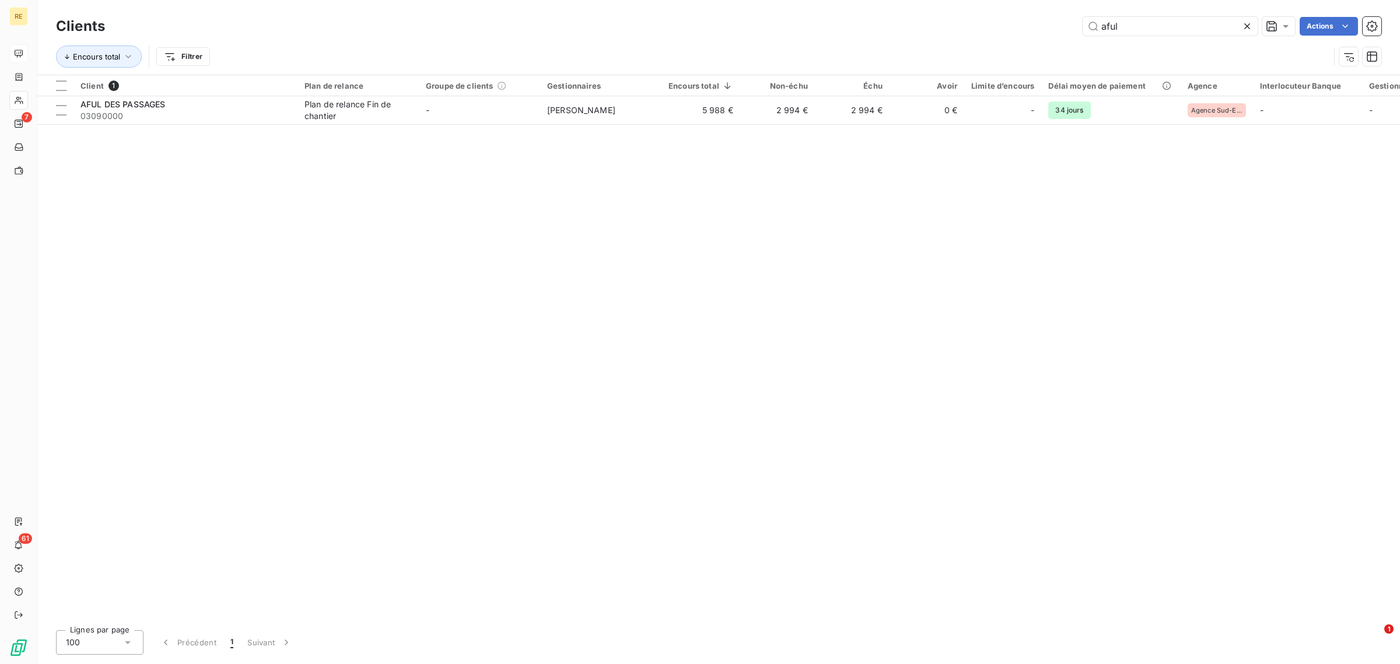
drag, startPoint x: 1127, startPoint y: 22, endPoint x: 1070, endPoint y: 23, distance: 56.6
click at [1071, 22] on div "aful Actions" at bounding box center [750, 26] width 1262 height 19
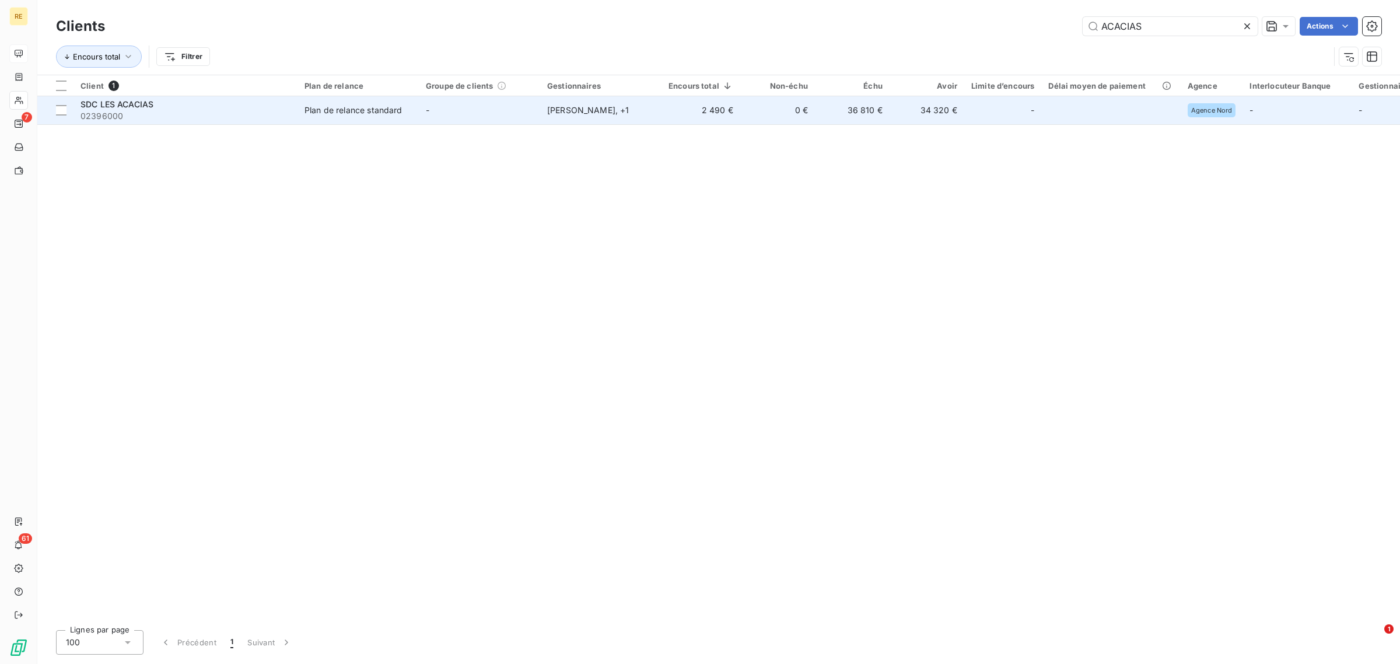
type input "ACACIAS"
click at [503, 108] on td "-" at bounding box center [479, 110] width 121 height 28
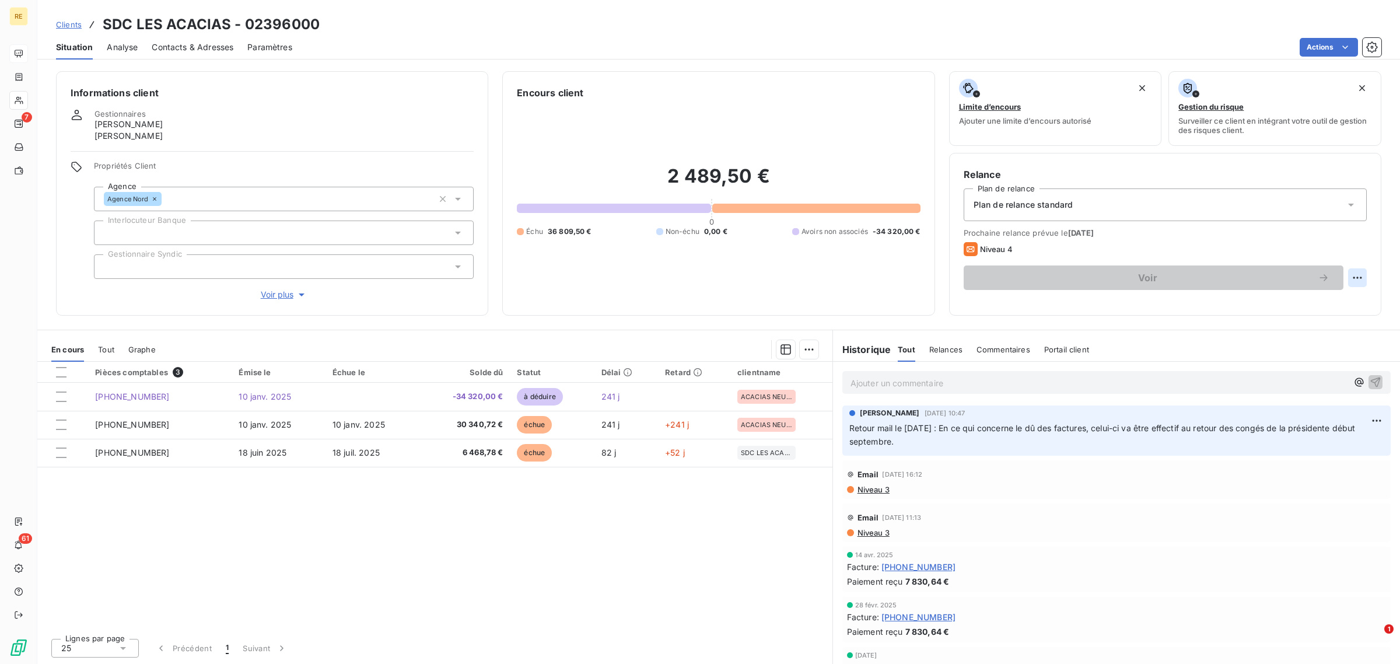
click at [1119, 278] on html "RE 7 61 Clients SDC LES ACACIAS - 02396000 Situation Analyse Contacts & Adresse…" at bounding box center [700, 332] width 1400 height 664
click at [1119, 305] on div "Replanifier cette action" at bounding box center [1309, 303] width 104 height 19
select select "8"
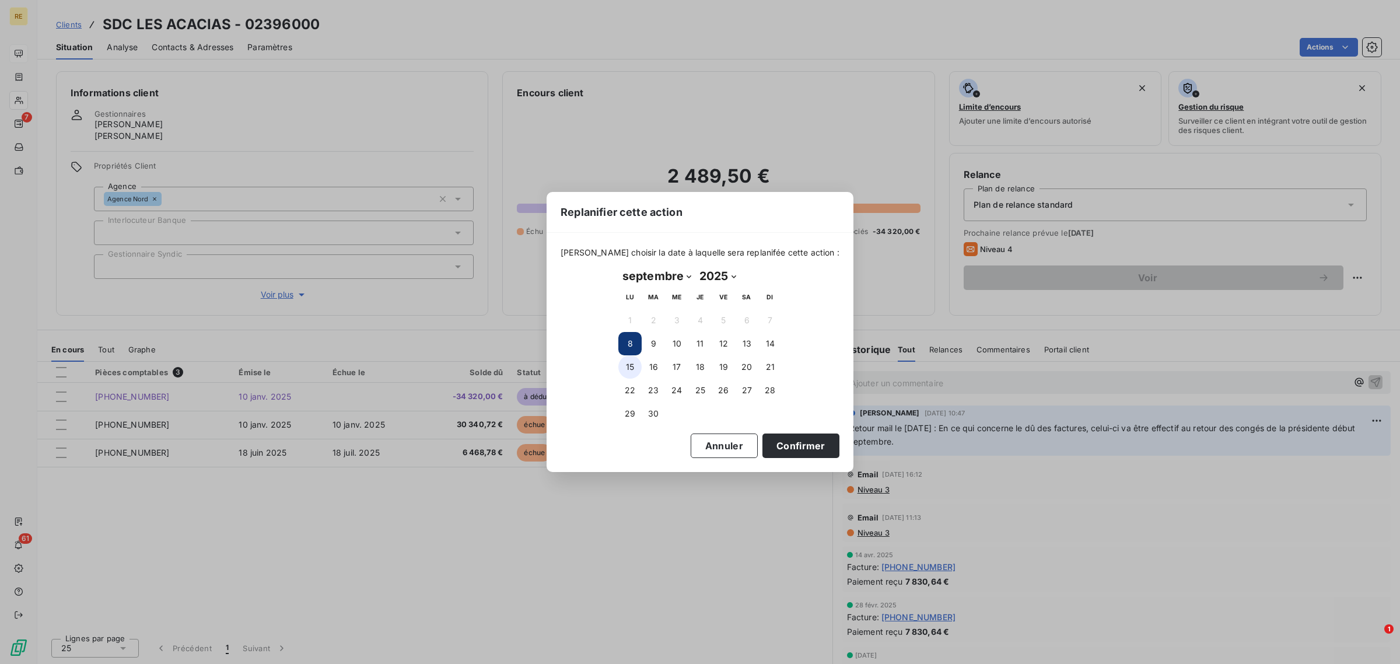
click at [629, 368] on button "15" at bounding box center [629, 366] width 23 height 23
drag, startPoint x: 788, startPoint y: 440, endPoint x: 747, endPoint y: 479, distance: 56.9
click at [789, 440] on button "Confirmer" at bounding box center [800, 445] width 77 height 24
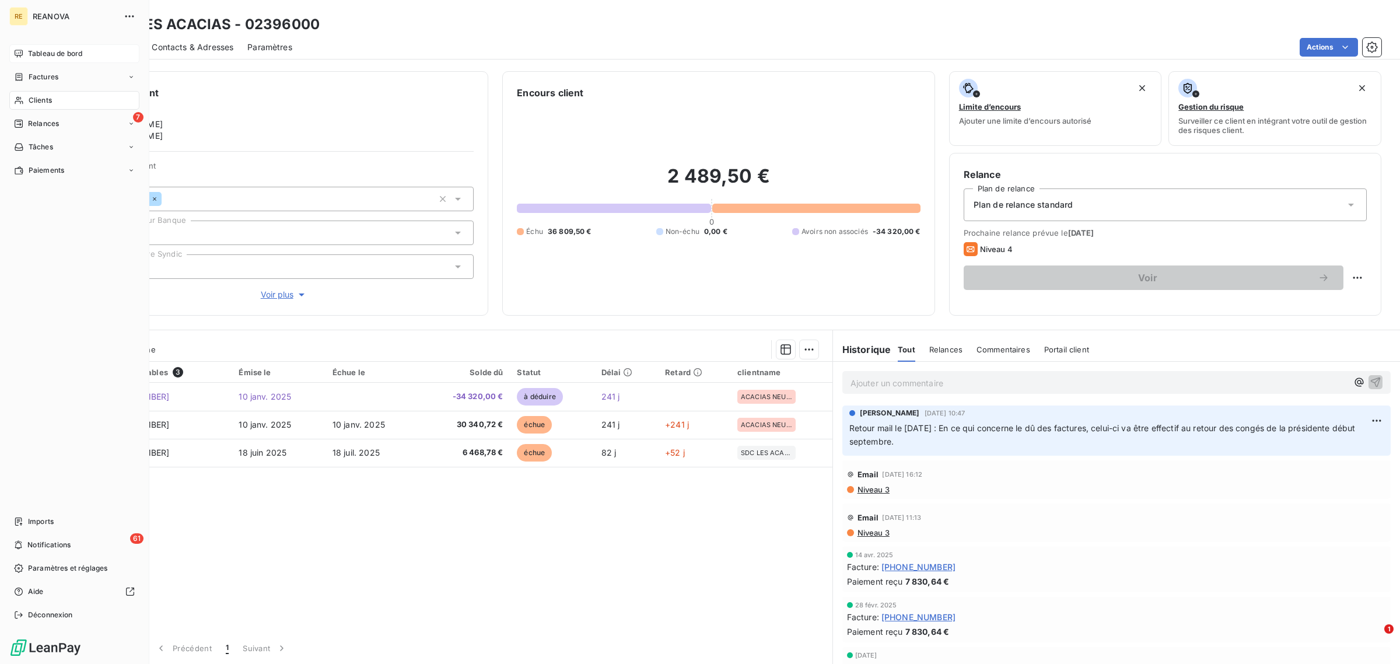
click at [41, 54] on span "Tableau de bord" at bounding box center [55, 53] width 54 height 10
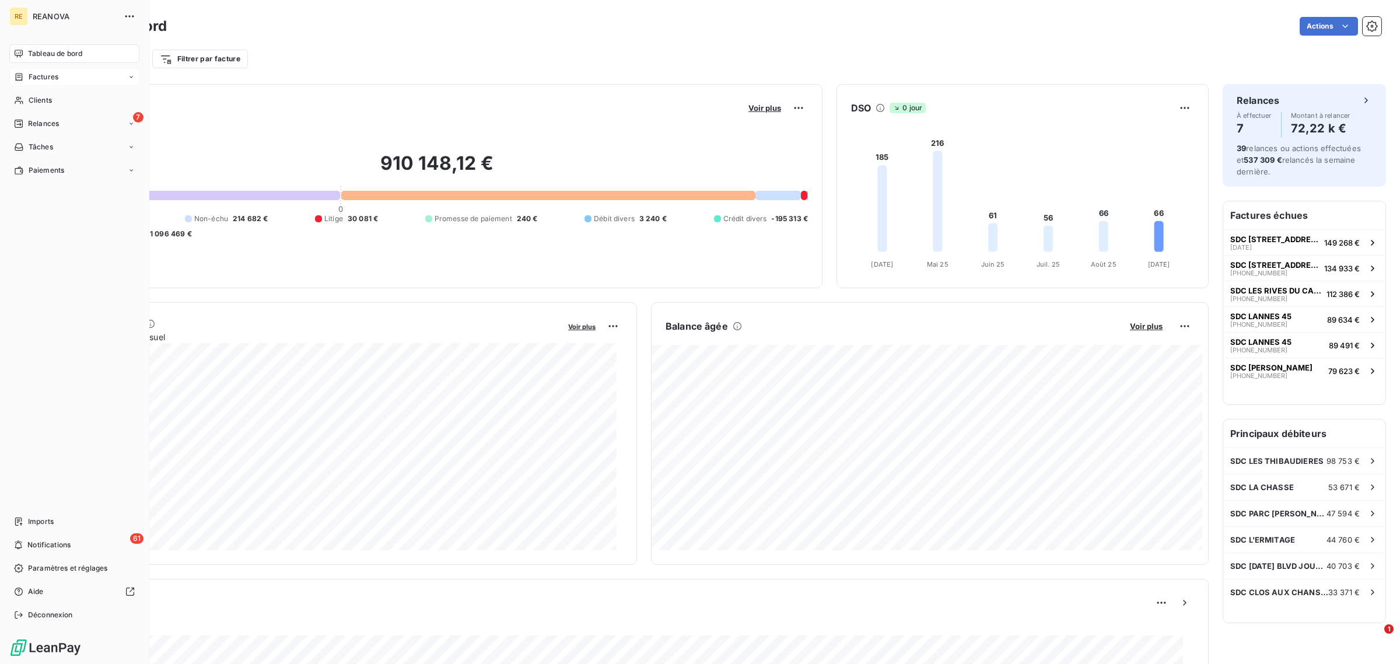
click at [54, 69] on div "Factures" at bounding box center [74, 77] width 130 height 19
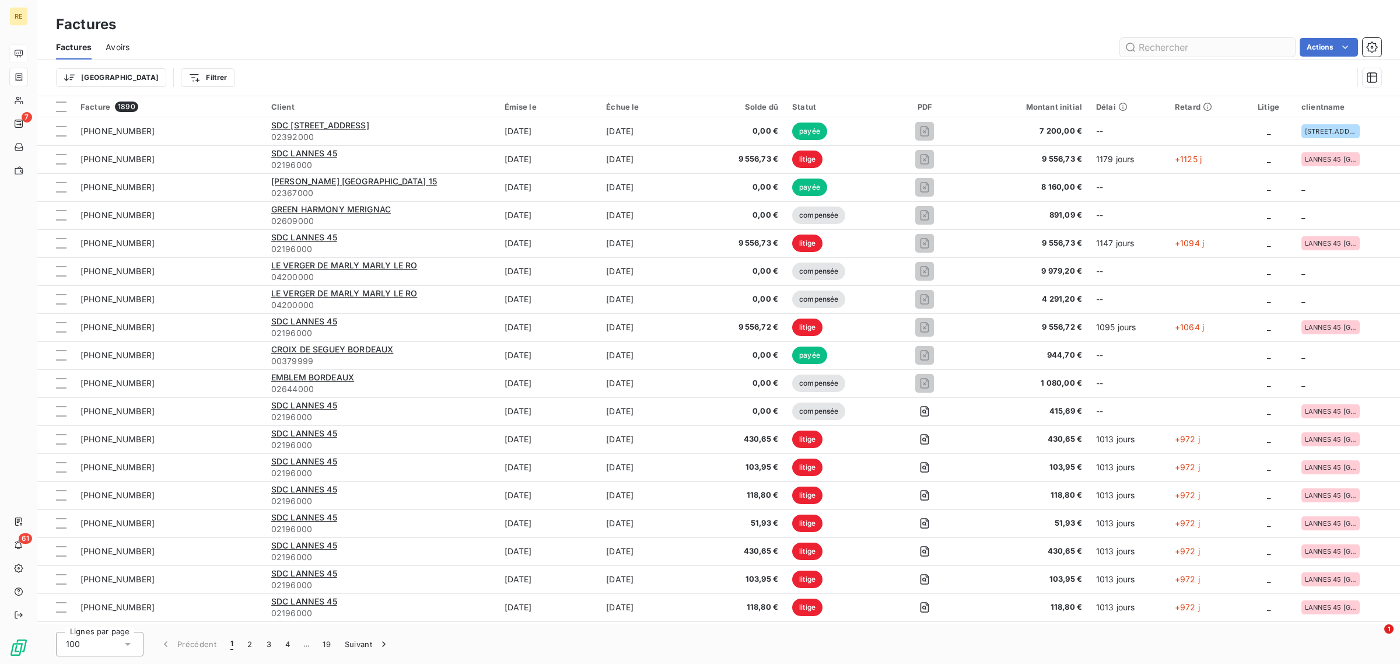
click at [1119, 48] on input "text" at bounding box center [1207, 47] width 175 height 19
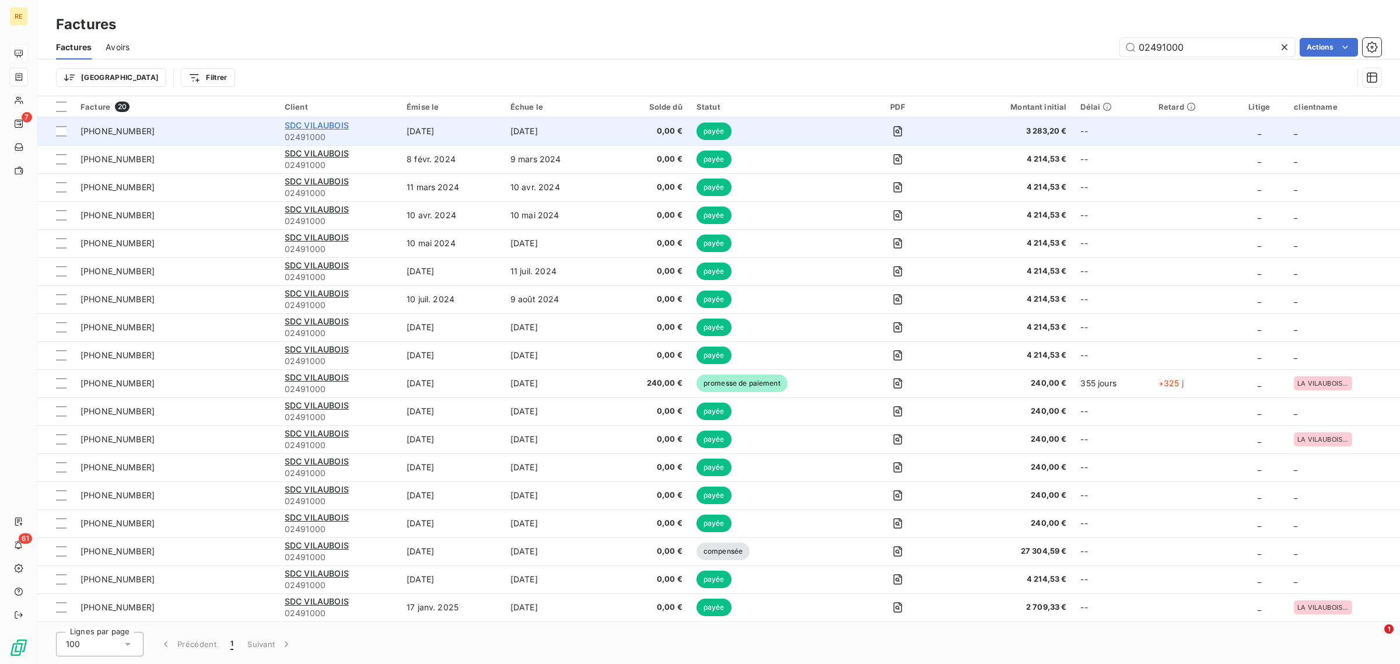
type input "02491000"
click at [309, 124] on span "SDC VILAUBOIS" at bounding box center [317, 125] width 64 height 10
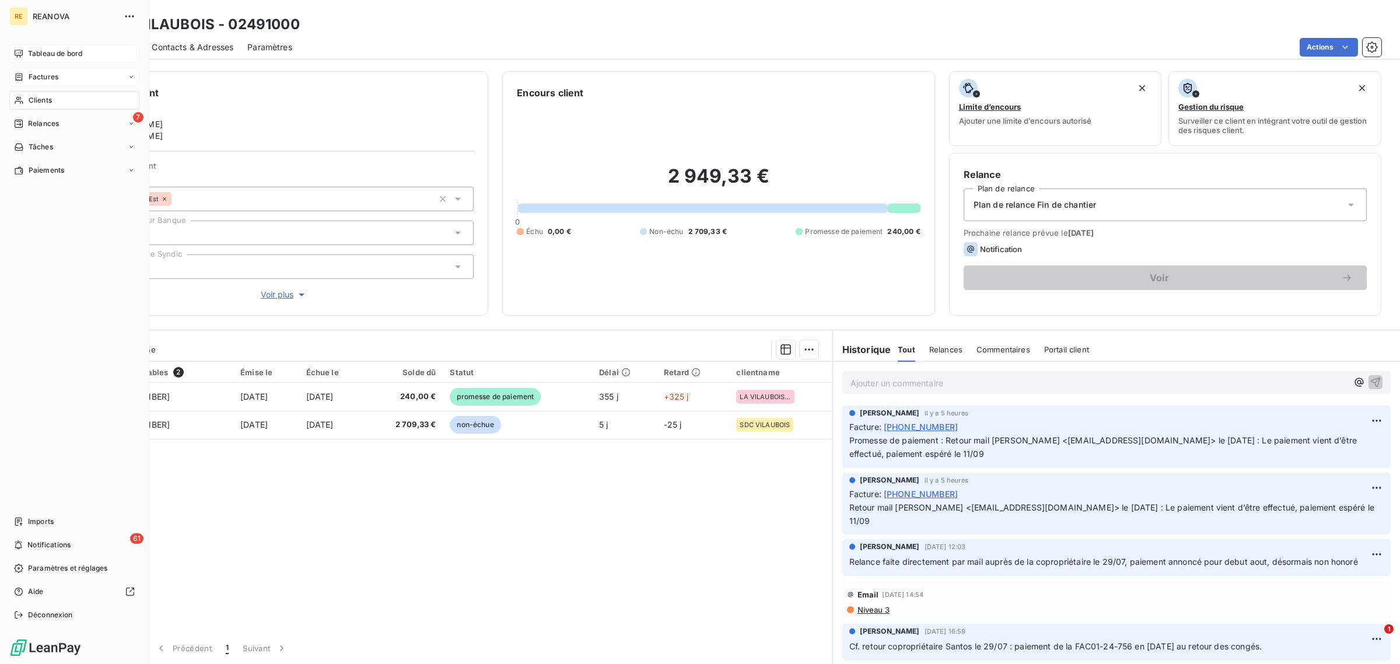
click at [24, 72] on div "Factures" at bounding box center [36, 77] width 44 height 10
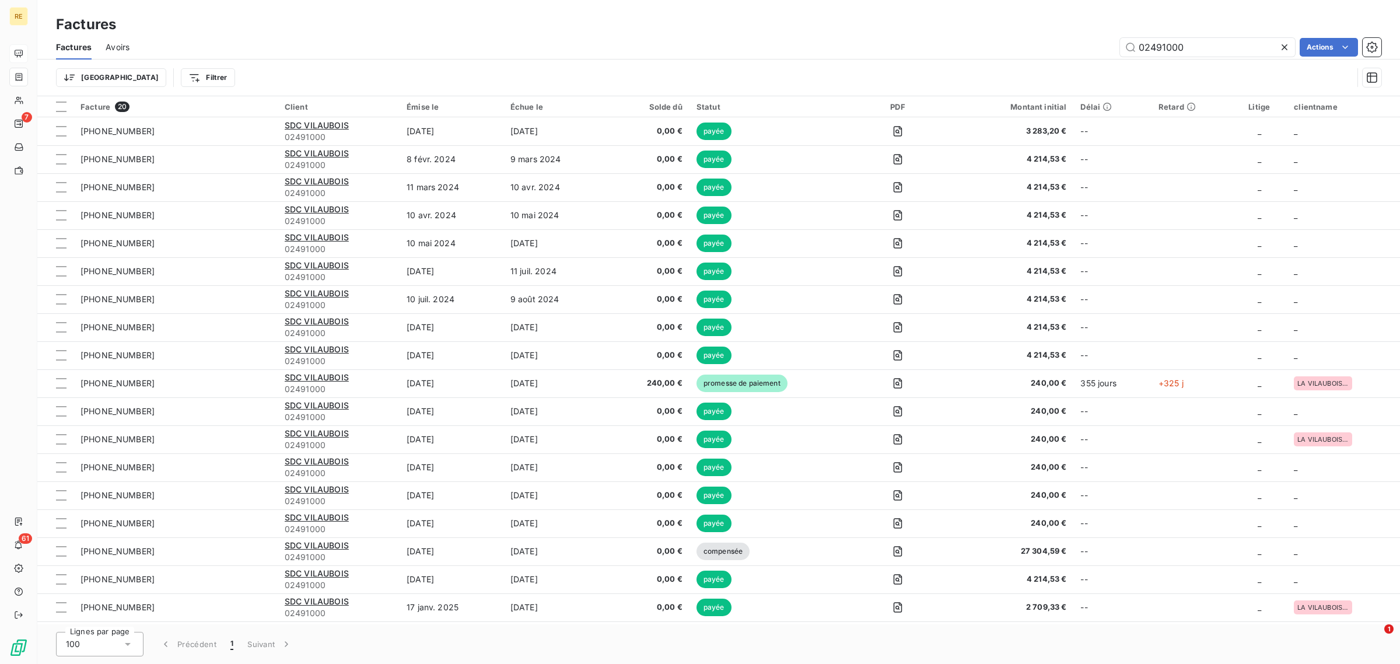
drag, startPoint x: 1203, startPoint y: 48, endPoint x: 1081, endPoint y: 48, distance: 121.9
click at [1081, 48] on div "02491000 Actions" at bounding box center [761, 47] width 1237 height 19
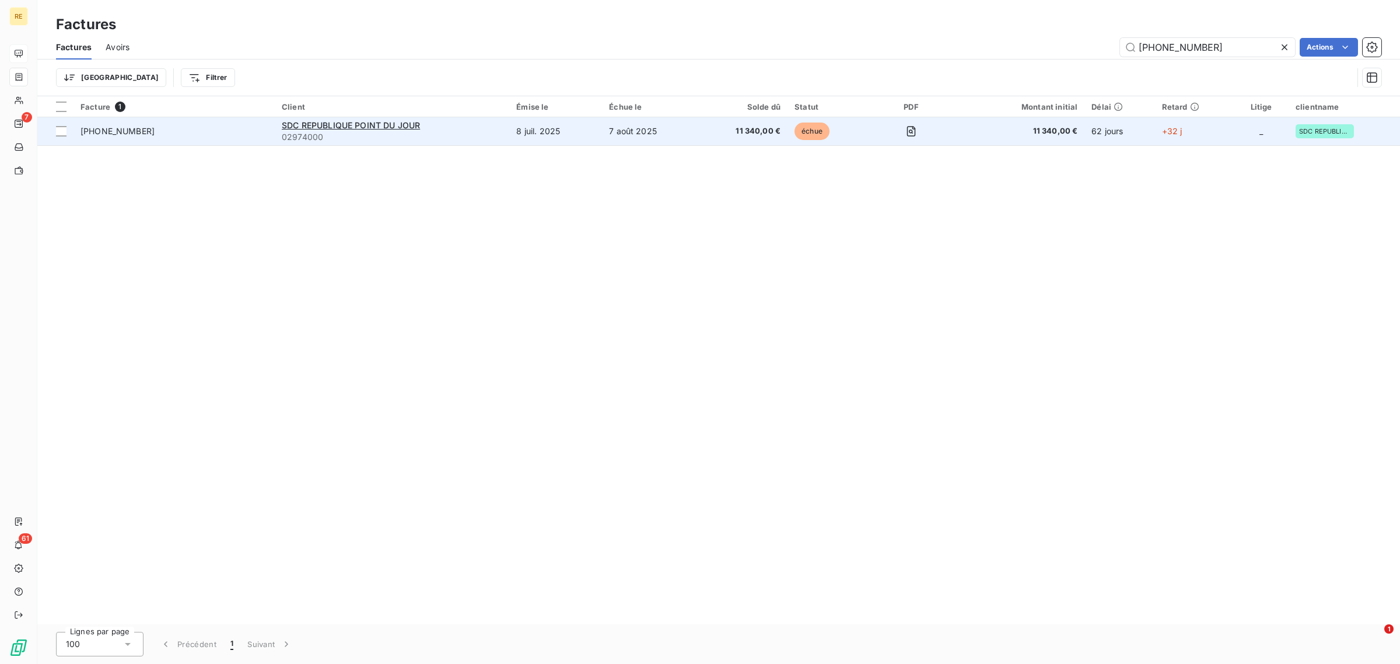
type input "[PHONE_NUMBER]"
click at [706, 132] on span "11 340,00 €" at bounding box center [742, 131] width 76 height 12
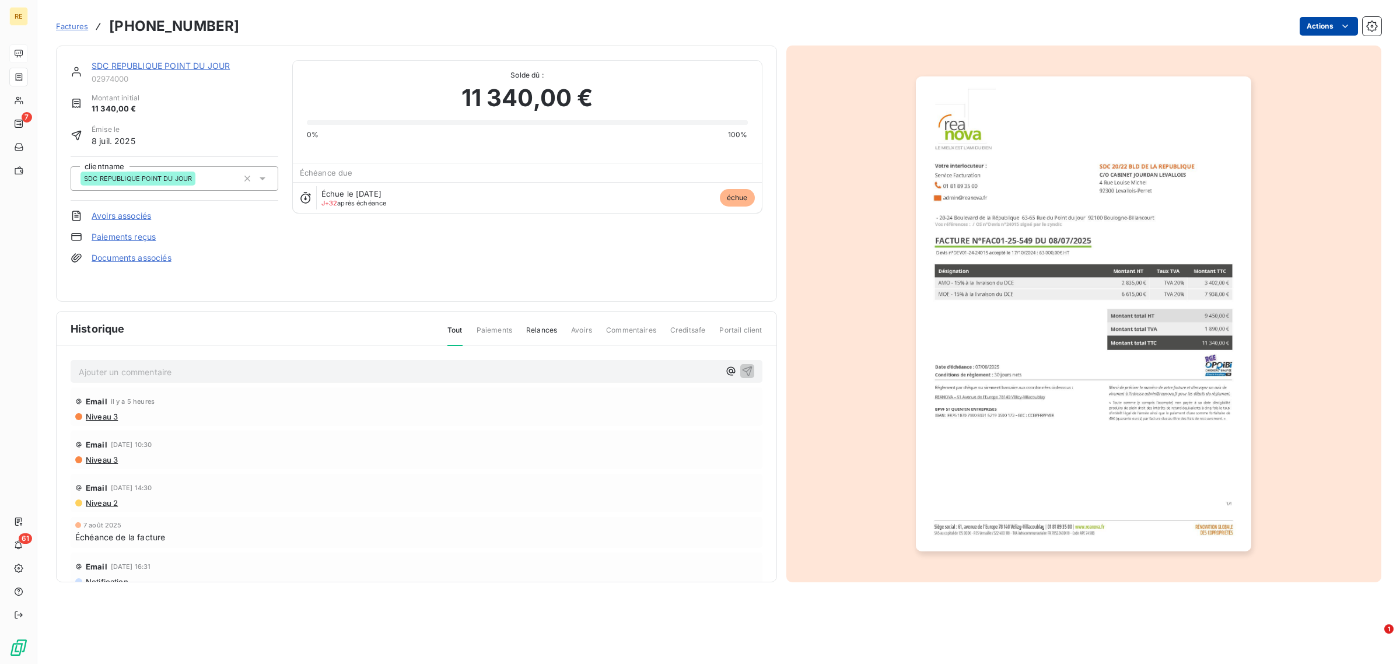
click at [1119, 21] on html "RE 7 61 Factures [PHONE_NUMBER] Actions SDC REPUBLIQUE POINT DU JOUR 02974000 M…" at bounding box center [700, 332] width 1400 height 664
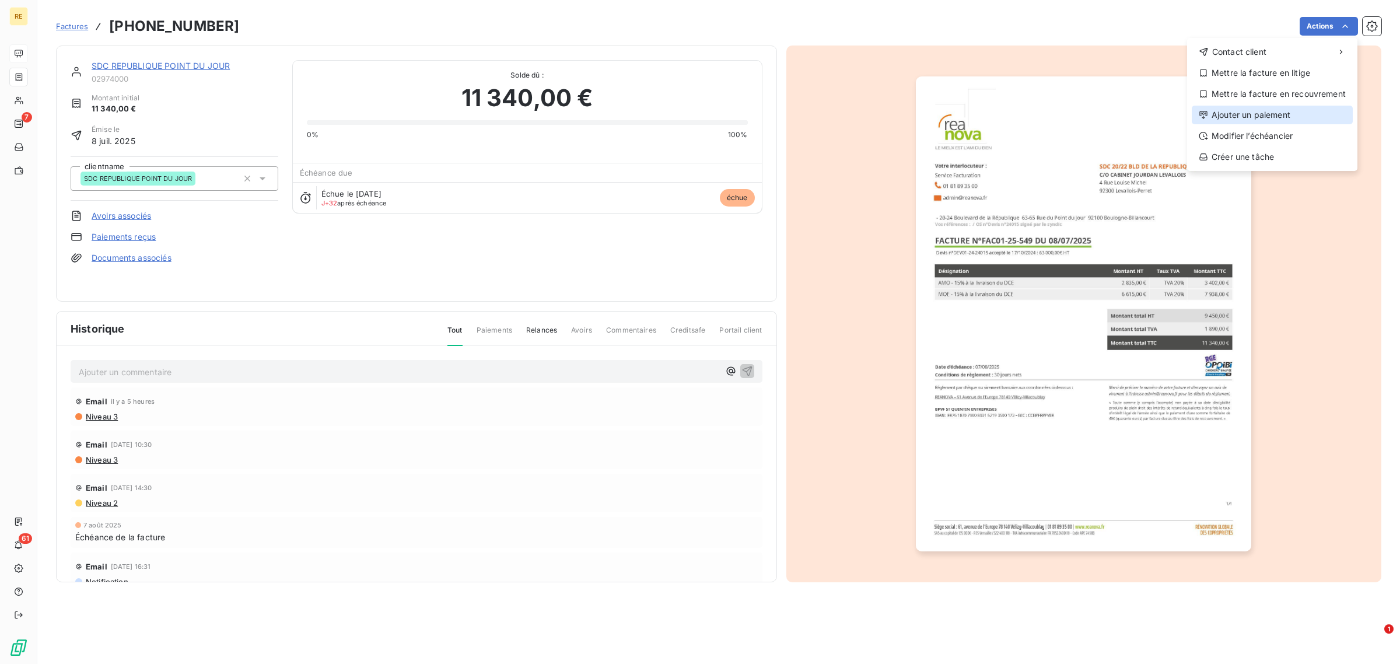
click at [1119, 111] on div "Ajouter un paiement" at bounding box center [1271, 115] width 161 height 19
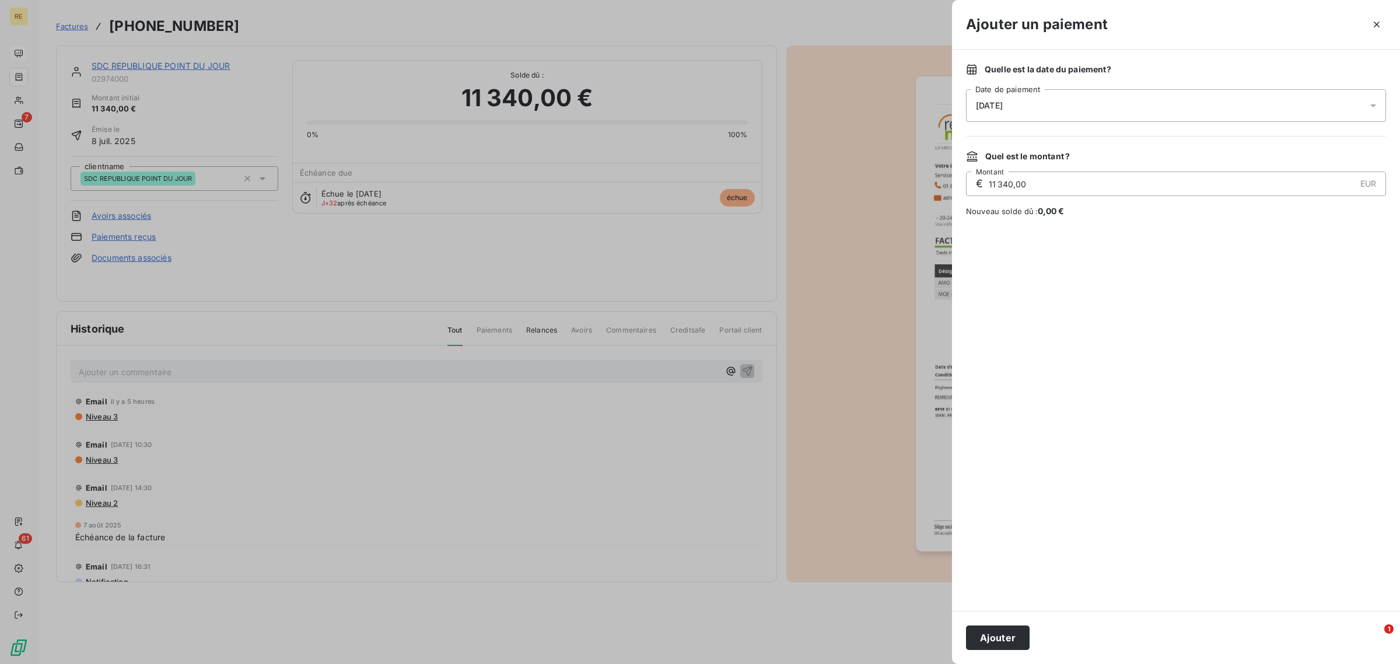
click at [1075, 111] on div "[DATE]" at bounding box center [1176, 105] width 420 height 33
click at [1092, 226] on button "12" at bounding box center [1092, 225] width 23 height 23
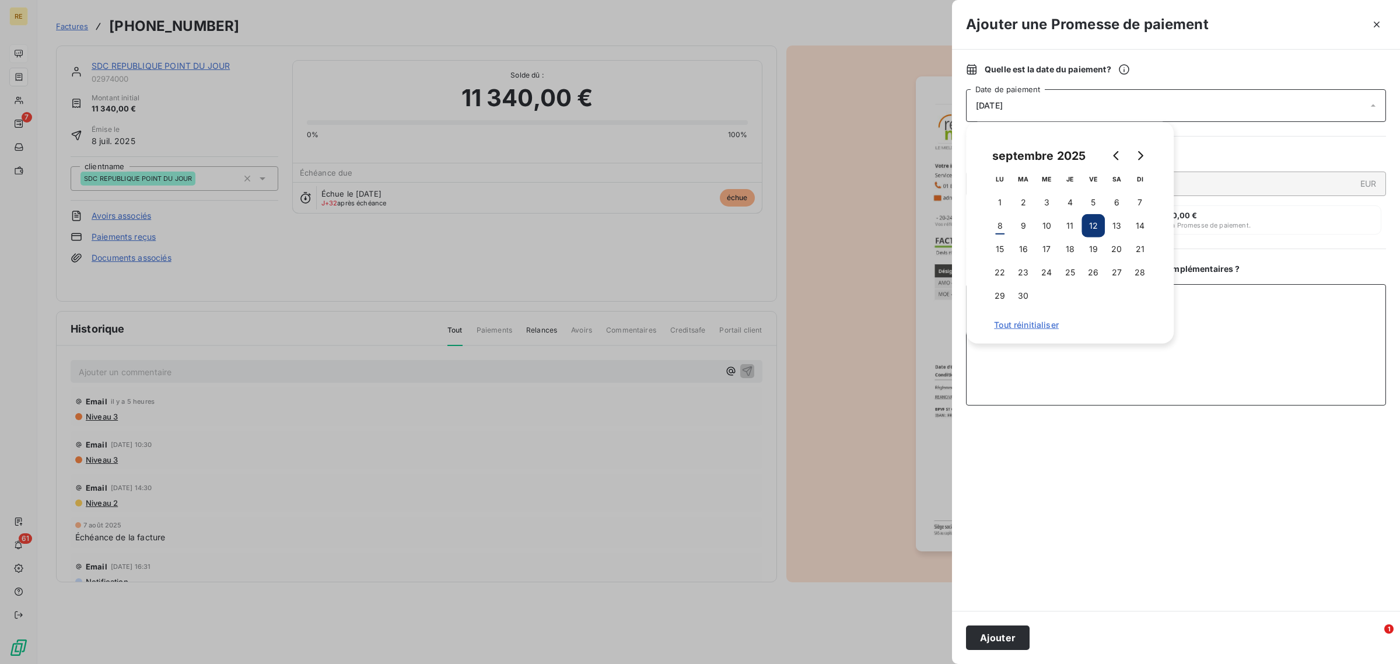
click at [1078, 368] on textarea "Ajouter un commentaire ( facultatif )" at bounding box center [1176, 344] width 420 height 121
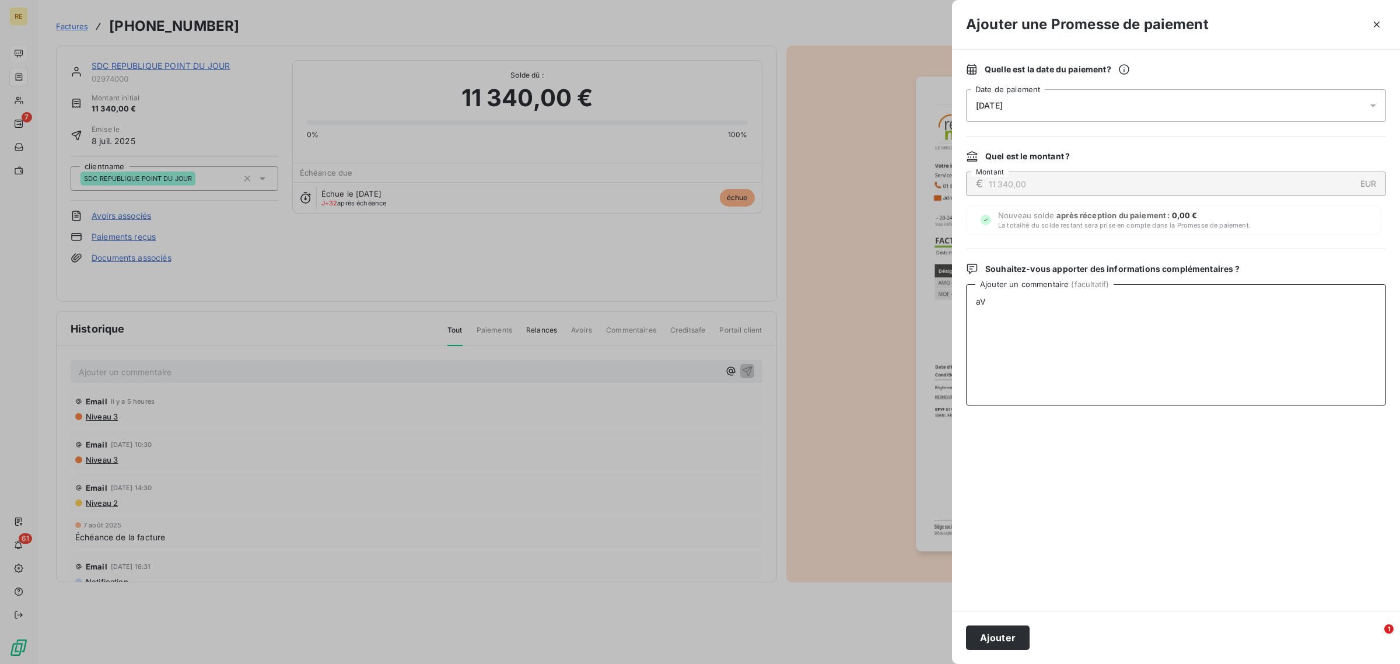
type textarea "a"
click at [1093, 301] on textarea "Avis de paiement en date du [DATE], paiement espéré le [DATE]" at bounding box center [1176, 344] width 420 height 121
type textarea "Avis de paiement en date du [DATE], paiement espéré le [DATE]"
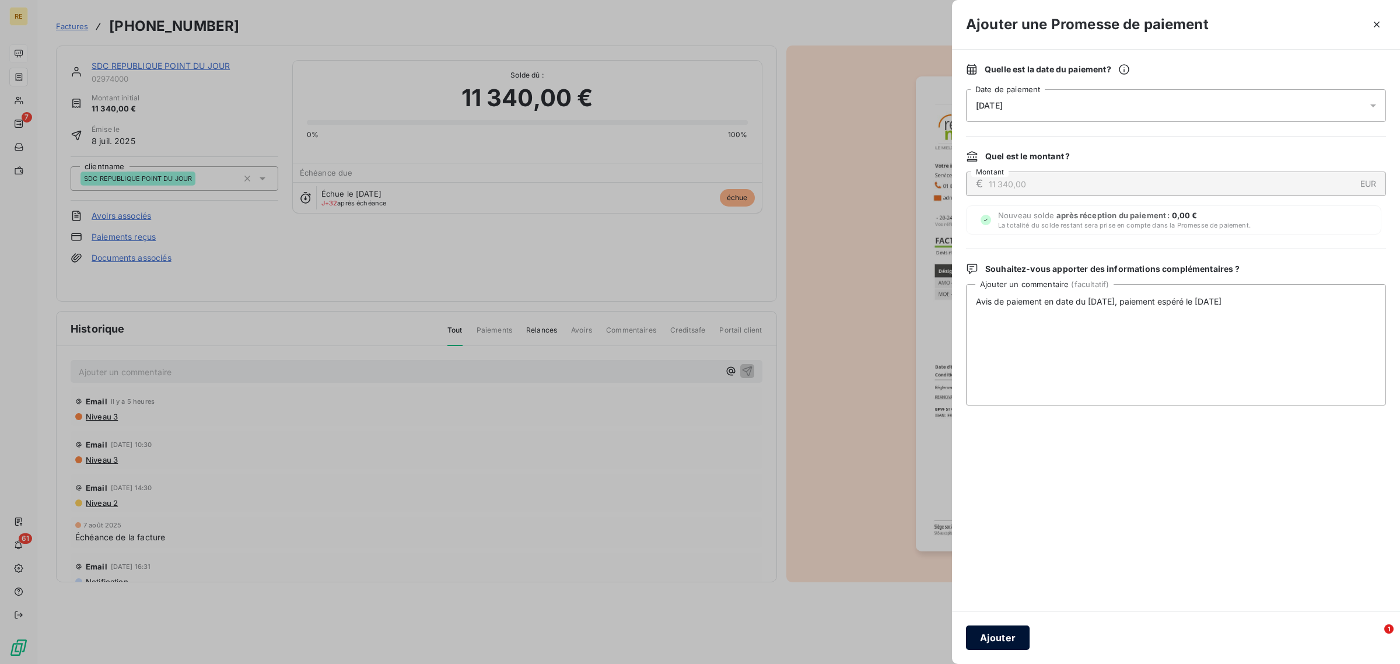
click at [1000, 506] on button "Ajouter" at bounding box center [998, 637] width 64 height 24
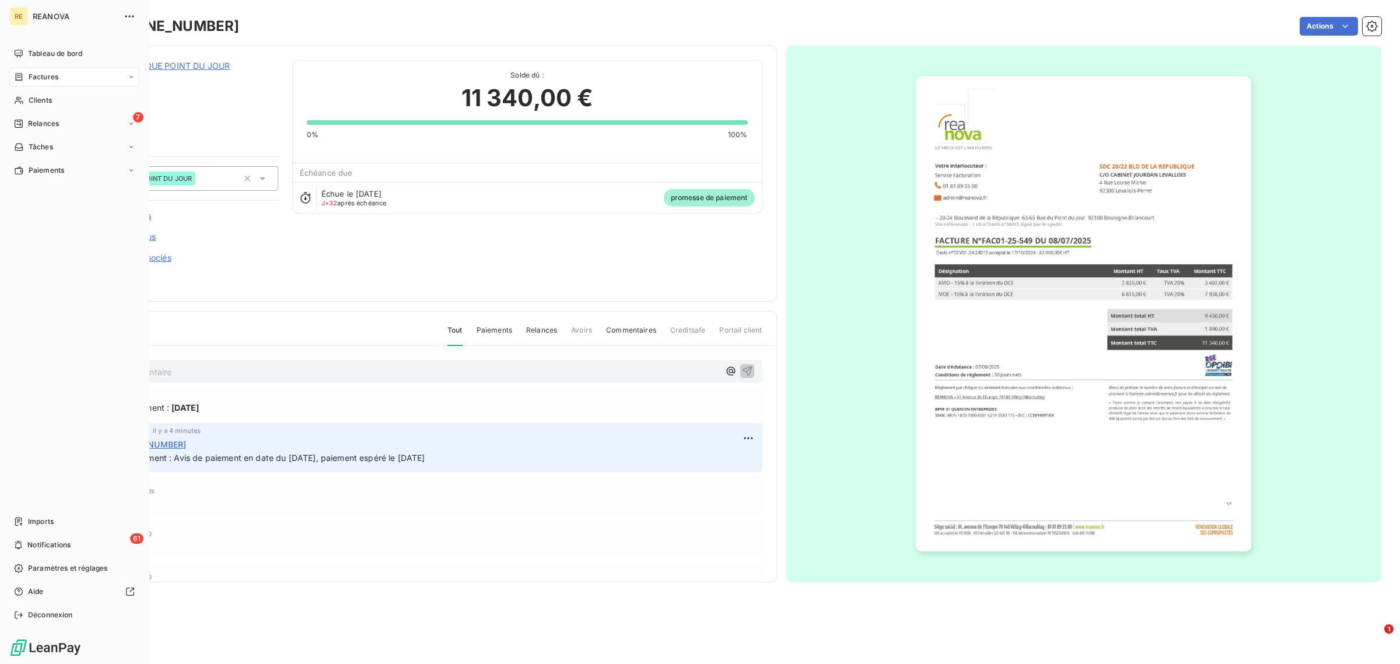
drag, startPoint x: 20, startPoint y: 51, endPoint x: 71, endPoint y: 79, distance: 58.2
click at [20, 52] on icon at bounding box center [18, 53] width 9 height 9
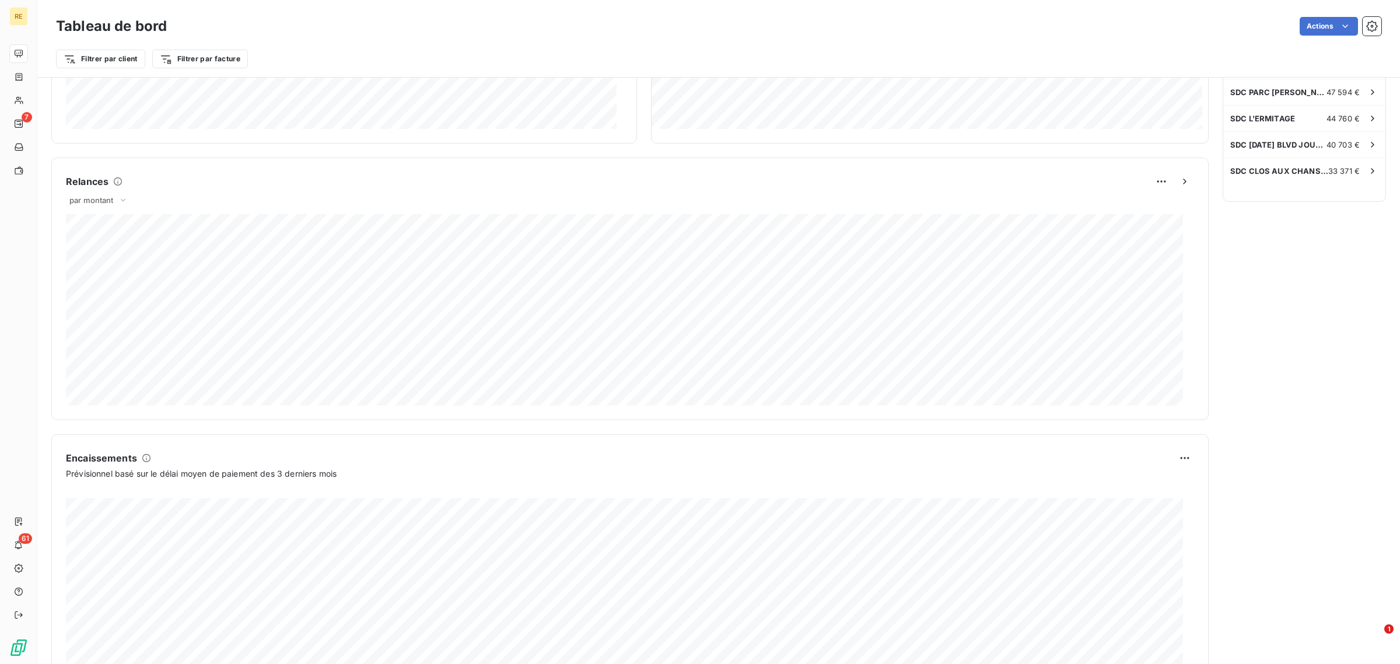
scroll to position [473, 0]
